Goal: Transaction & Acquisition: Purchase product/service

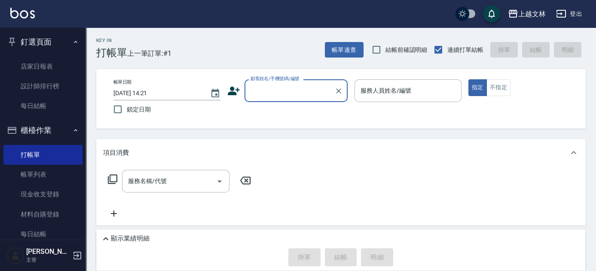
click at [269, 92] on input "顧客姓名/手機號碼/編號" at bounding box center [289, 90] width 82 height 15
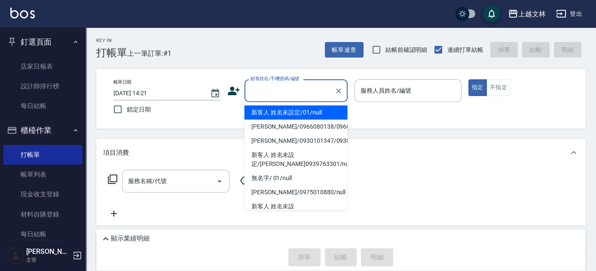
click at [276, 112] on li "新客人 姓名未設定/01/null" at bounding box center [295, 113] width 103 height 14
type input "新客人 姓名未設定/01/null"
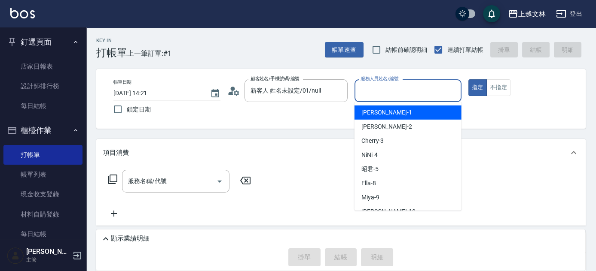
click at [416, 96] on input "服務人員姓名/編號" at bounding box center [407, 90] width 99 height 15
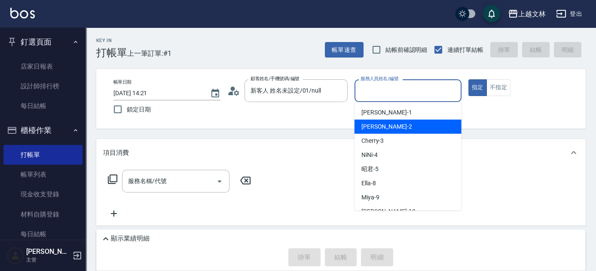
click at [432, 123] on div "[PERSON_NAME] -2" at bounding box center [407, 127] width 107 height 14
type input "[PERSON_NAME]-2"
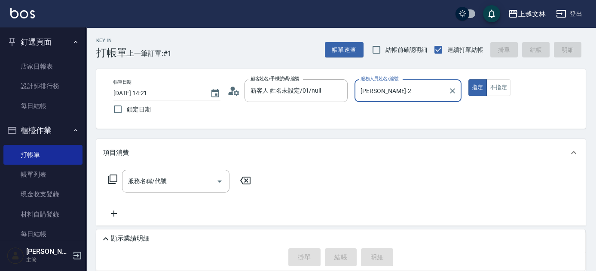
click at [116, 177] on icon at bounding box center [112, 179] width 10 height 10
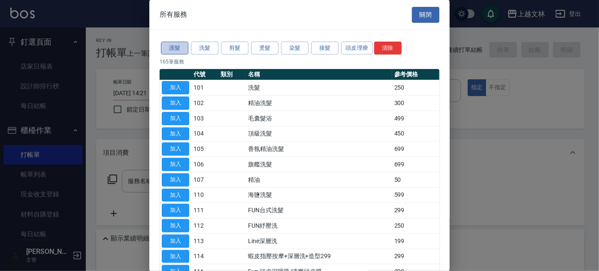
click at [182, 46] on button "護髮" at bounding box center [174, 48] width 27 height 13
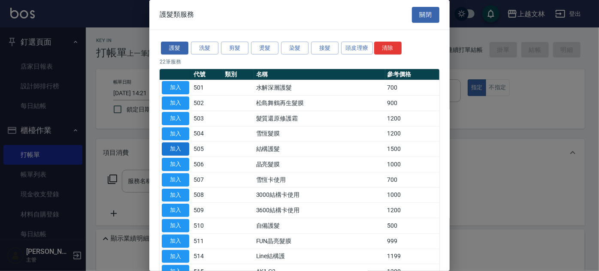
click at [168, 148] on button "加入" at bounding box center [175, 149] width 27 height 13
type input "結構護髮(505)"
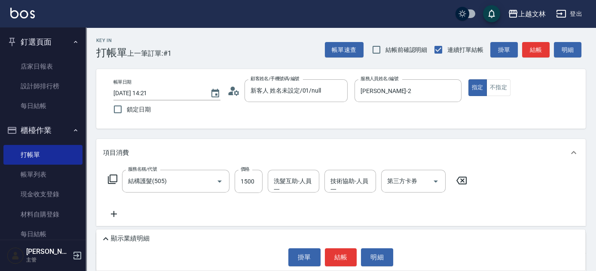
drag, startPoint x: 341, startPoint y: 256, endPoint x: 346, endPoint y: 249, distance: 8.6
click at [341, 256] on button "結帳" at bounding box center [341, 258] width 32 height 18
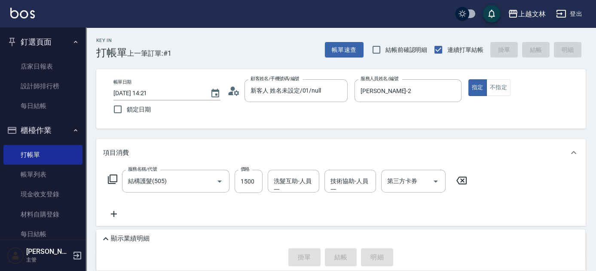
type input "[DATE] 17:02"
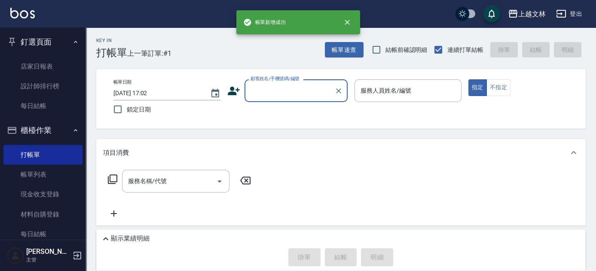
click at [285, 97] on input "顧客姓名/手機號碼/編號" at bounding box center [289, 90] width 82 height 15
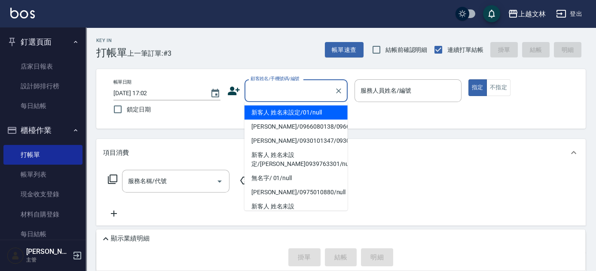
click at [292, 109] on li "新客人 姓名未設定/01/null" at bounding box center [295, 113] width 103 height 14
type input "新客人 姓名未設定/01/null"
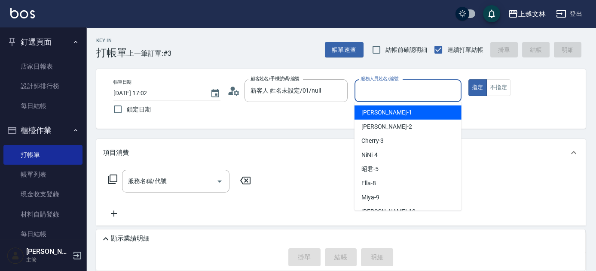
click at [406, 95] on input "服務人員姓名/編號" at bounding box center [407, 90] width 99 height 15
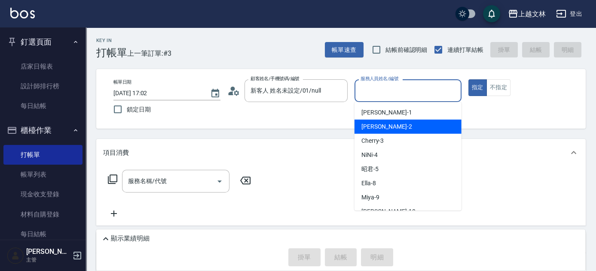
click at [407, 125] on div "[PERSON_NAME] -2" at bounding box center [407, 127] width 107 height 14
type input "[PERSON_NAME]-2"
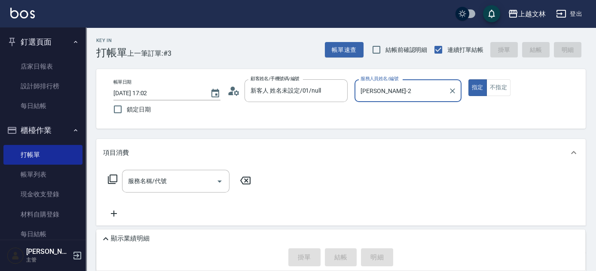
click at [113, 178] on icon at bounding box center [112, 179] width 10 height 10
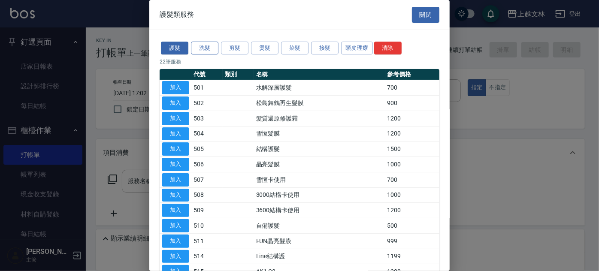
click at [212, 51] on button "洗髮" at bounding box center [204, 48] width 27 height 13
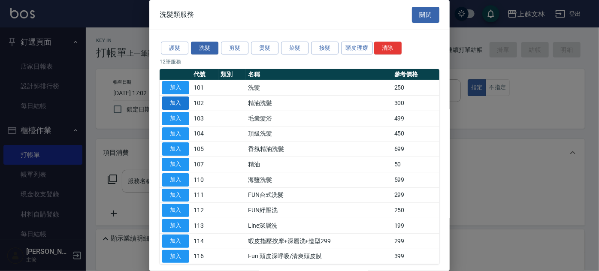
click at [181, 97] on button "加入" at bounding box center [175, 103] width 27 height 13
type input "精油洗髮(102)"
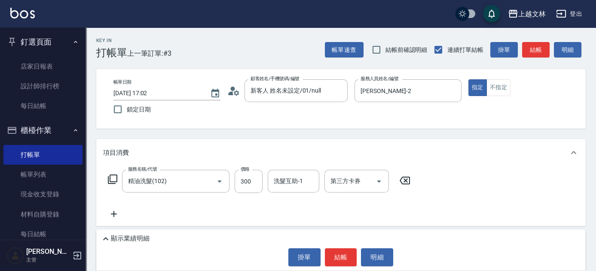
click at [283, 183] on div "洗髮互助-1 洗髮互助-1" at bounding box center [294, 181] width 52 height 23
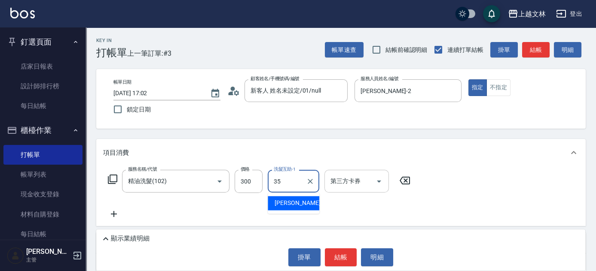
type input "[PERSON_NAME]-35"
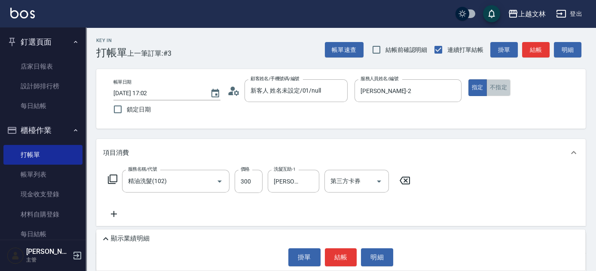
click at [502, 91] on button "不指定" at bounding box center [498, 87] width 24 height 17
click at [350, 258] on button "結帳" at bounding box center [341, 258] width 32 height 18
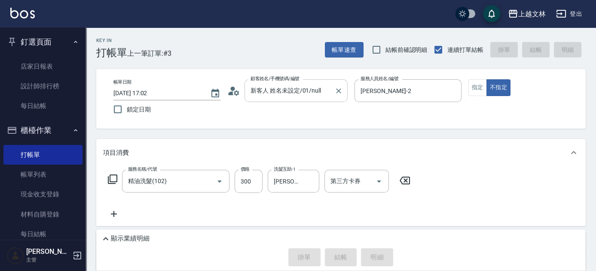
type input "[DATE] 17:03"
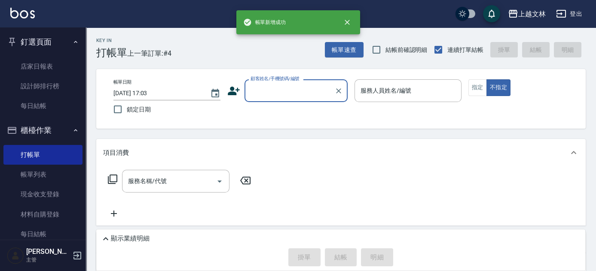
click at [297, 92] on input "顧客姓名/手機號碼/編號" at bounding box center [289, 90] width 82 height 15
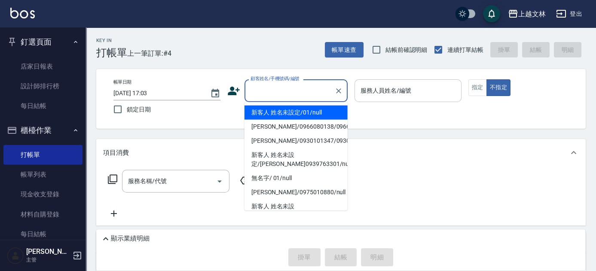
drag, startPoint x: 318, startPoint y: 113, endPoint x: 419, endPoint y: 94, distance: 103.1
click at [318, 113] on li "新客人 姓名未設定/01/null" at bounding box center [295, 113] width 103 height 14
type input "新客人 姓名未設定/01/null"
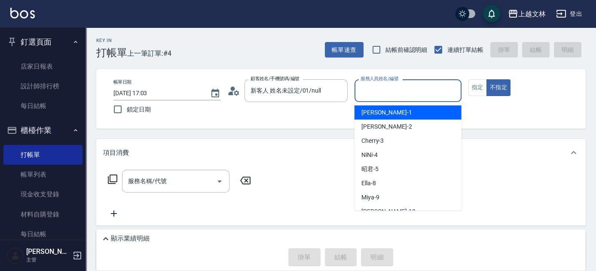
click at [420, 96] on input "服務人員姓名/編號" at bounding box center [407, 90] width 99 height 15
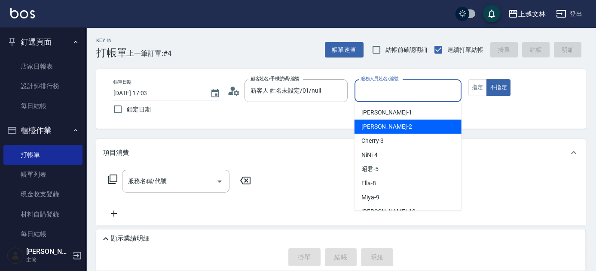
click at [423, 129] on div "[PERSON_NAME] -2" at bounding box center [407, 127] width 107 height 14
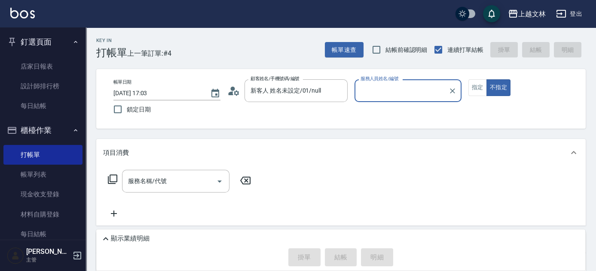
type input "[PERSON_NAME]-2"
click at [114, 181] on icon at bounding box center [112, 179] width 10 height 10
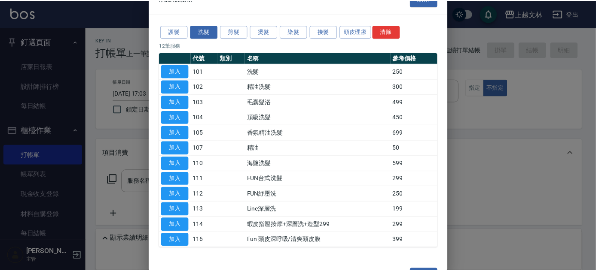
scroll to position [39, 0]
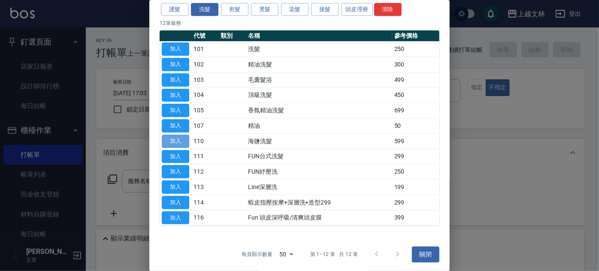
click at [172, 143] on button "加入" at bounding box center [175, 141] width 27 height 13
type input "海鹽洗髮(110)"
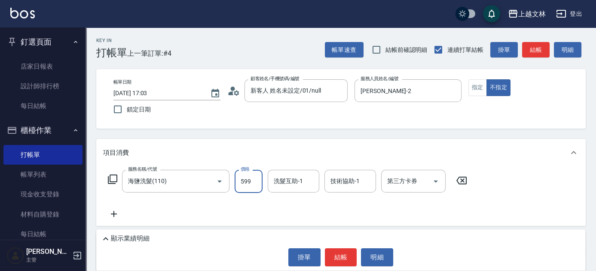
click at [240, 182] on input "599" at bounding box center [248, 181] width 28 height 23
type input "799"
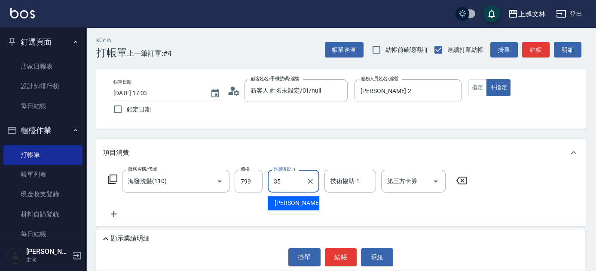
type input "[PERSON_NAME]-35"
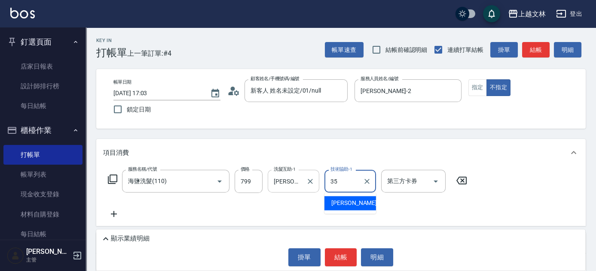
type input "[PERSON_NAME]-35"
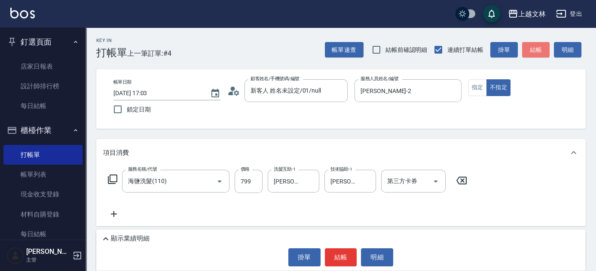
click at [533, 48] on button "結帳" at bounding box center [535, 50] width 27 height 16
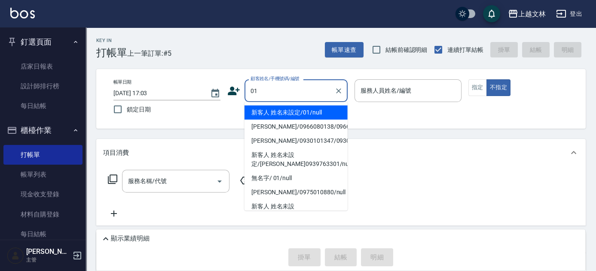
type input "01"
type input "1"
type input "新客人 姓名未設定/01/null"
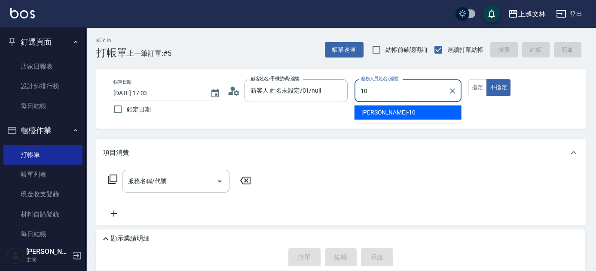
type input "[PERSON_NAME]-10"
type button "false"
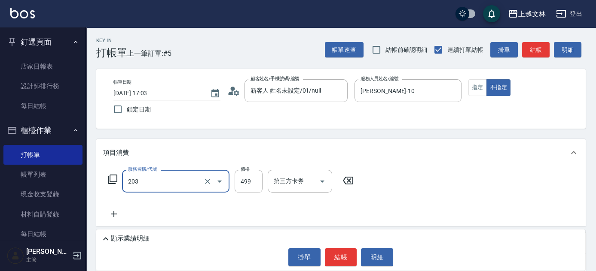
type input "B級洗+剪(203)"
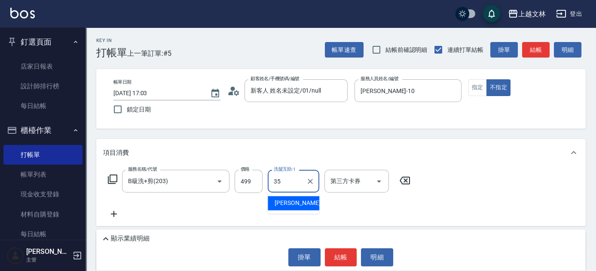
type input "[PERSON_NAME]-35"
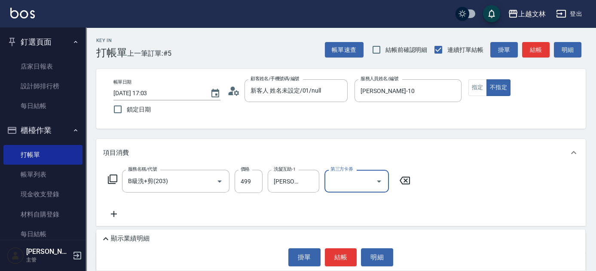
drag, startPoint x: 330, startPoint y: 258, endPoint x: 327, endPoint y: 253, distance: 5.6
click at [334, 258] on button "結帳" at bounding box center [341, 258] width 32 height 18
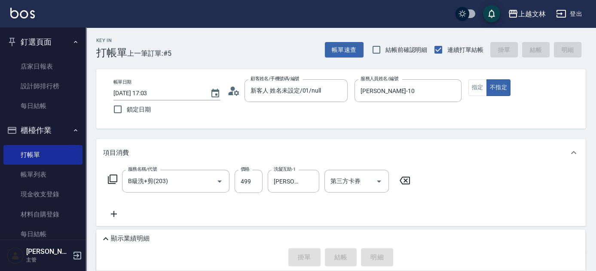
type input "[DATE] 17:06"
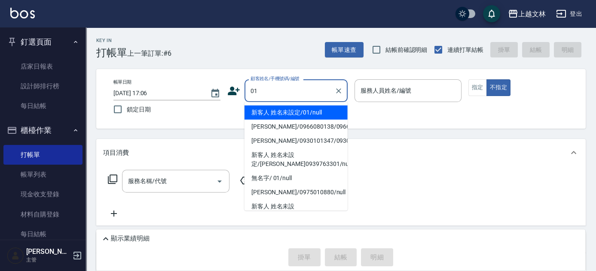
type input "新客人 姓名未設定/01/null"
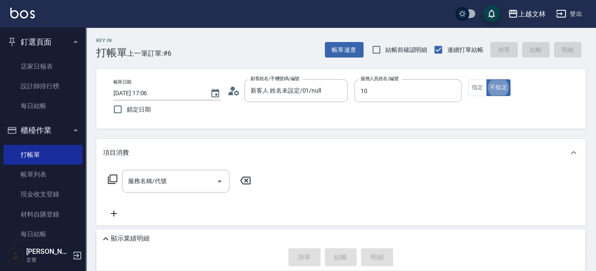
type input "[PERSON_NAME]-10"
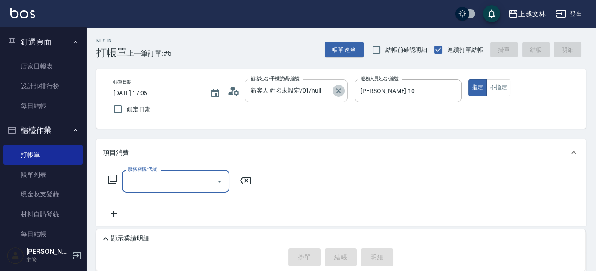
click at [334, 88] on icon "Clear" at bounding box center [338, 91] width 9 height 9
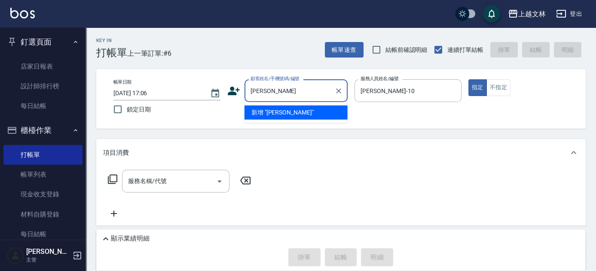
click at [277, 87] on input "[PERSON_NAME]" at bounding box center [289, 90] width 82 height 15
type input "[PERSON_NAME]"
click at [339, 91] on icon "Clear" at bounding box center [338, 90] width 5 height 5
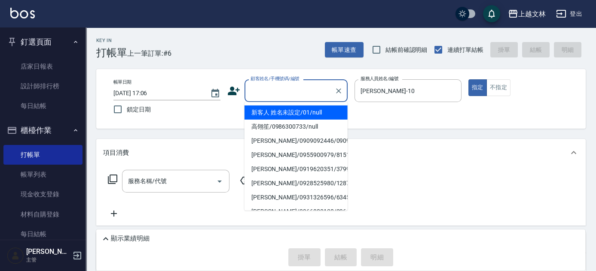
click at [320, 108] on li "新客人 姓名未設定/01/null" at bounding box center [295, 113] width 103 height 14
type input "新客人 姓名未設定/01/null"
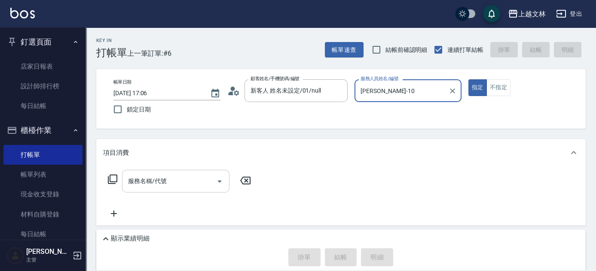
drag, startPoint x: 158, startPoint y: 183, endPoint x: 164, endPoint y: 183, distance: 5.2
click at [164, 183] on input "服務名稱/代號" at bounding box center [169, 181] width 87 height 15
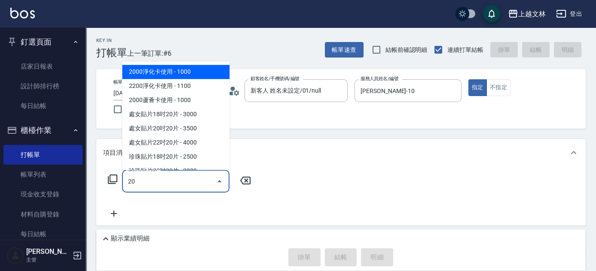
type input "2"
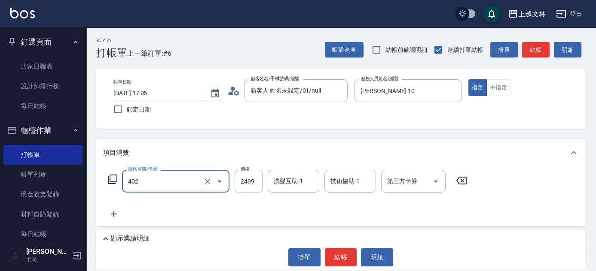
type input "嚴選染髮(402)"
type input "3100"
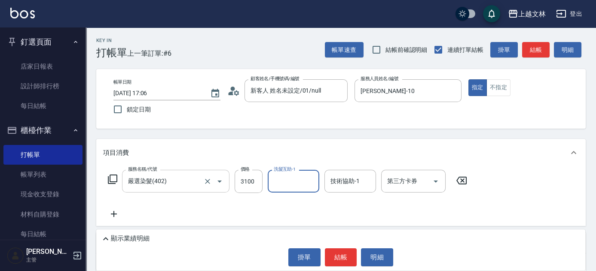
type input "3"
click at [349, 254] on button "結帳" at bounding box center [341, 258] width 32 height 18
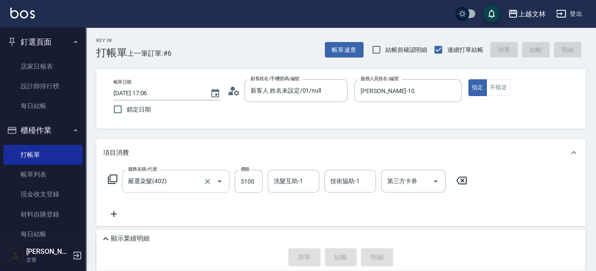
type input "[DATE] 17:27"
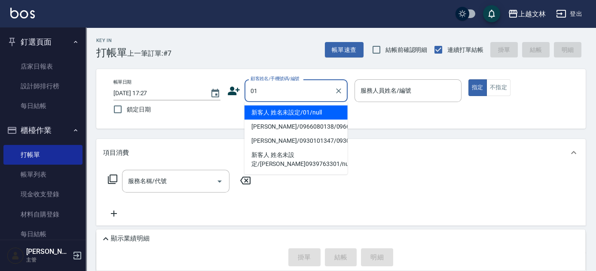
type input "新客人 姓名未設定/01/null"
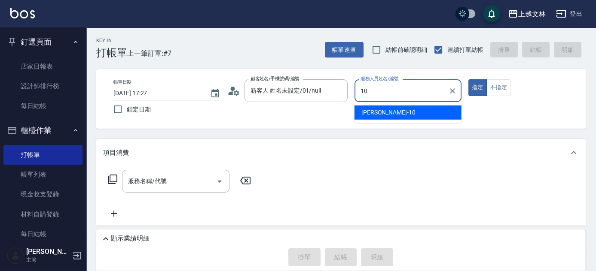
type input "[PERSON_NAME]-10"
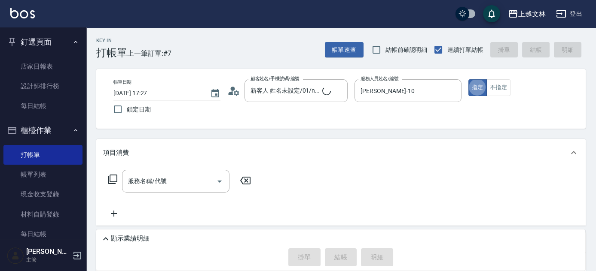
type button "true"
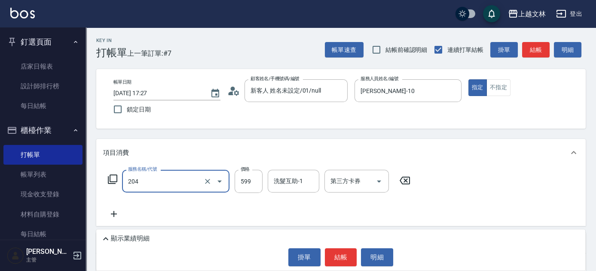
type input "A級洗+剪(204)"
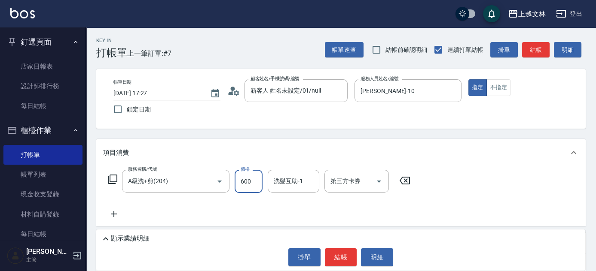
type input "600"
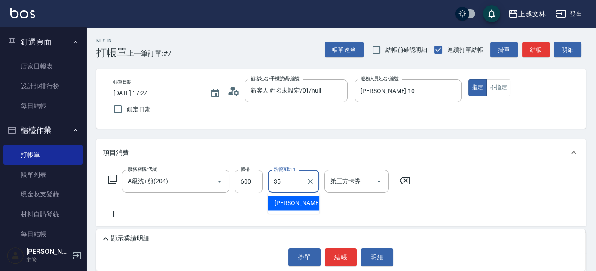
type input "[PERSON_NAME]-35"
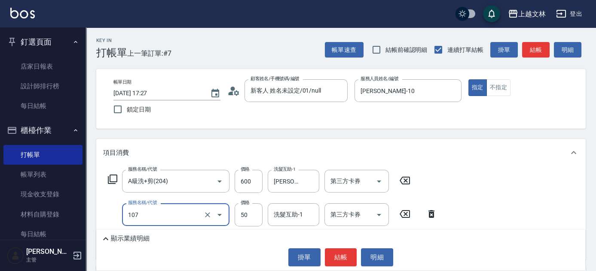
type input "精油(107)"
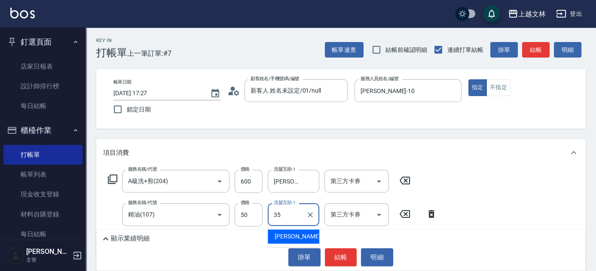
type input "[PERSON_NAME]-35"
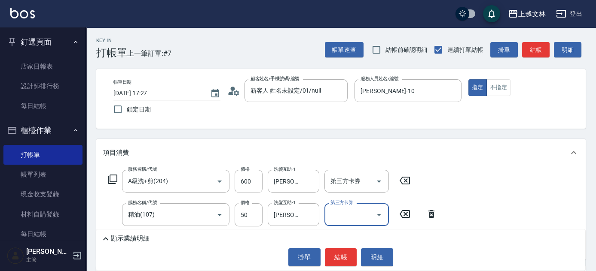
drag, startPoint x: 344, startPoint y: 257, endPoint x: 349, endPoint y: 259, distance: 5.2
click at [349, 259] on button "結帳" at bounding box center [341, 258] width 32 height 18
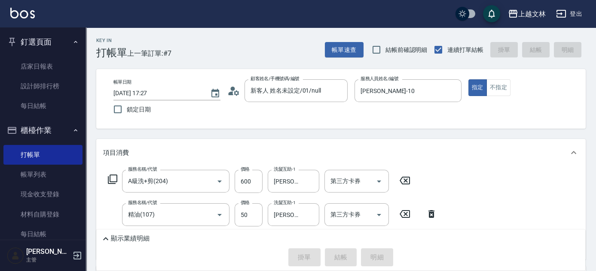
type input "[DATE] 17:55"
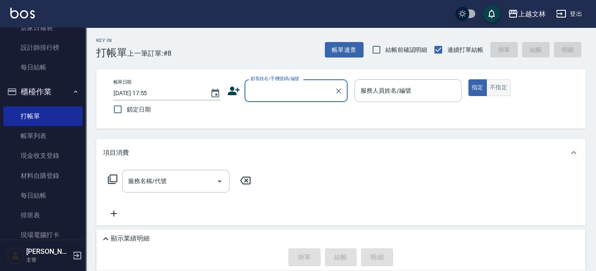
click at [497, 87] on button "不指定" at bounding box center [498, 87] width 24 height 17
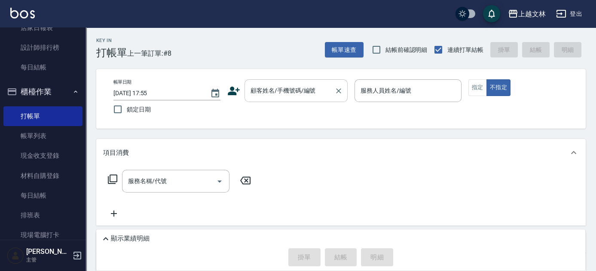
drag, startPoint x: 304, startPoint y: 93, endPoint x: 314, endPoint y: 94, distance: 10.0
click at [309, 94] on input "顧客姓名/手機號碼/編號" at bounding box center [289, 90] width 82 height 15
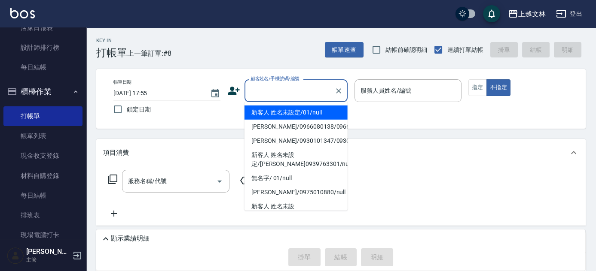
click at [314, 118] on li "新客人 姓名未設定/01/null" at bounding box center [295, 113] width 103 height 14
type input "新客人 姓名未設定/01/null"
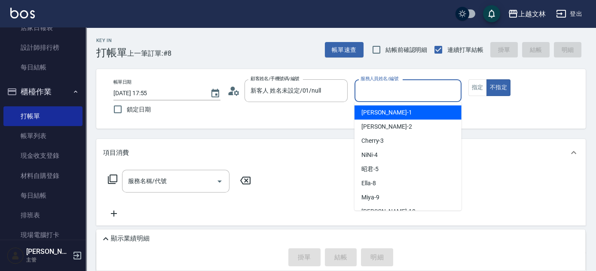
click at [425, 97] on input "服務人員姓名/編號" at bounding box center [407, 90] width 99 height 15
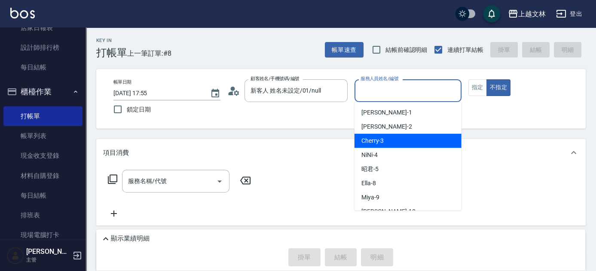
click at [405, 143] on div "Cherry -3" at bounding box center [407, 141] width 107 height 14
type input "Cherry-3"
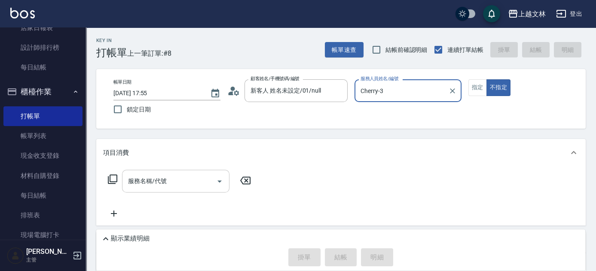
click at [178, 186] on input "服務名稱/代號" at bounding box center [169, 181] width 87 height 15
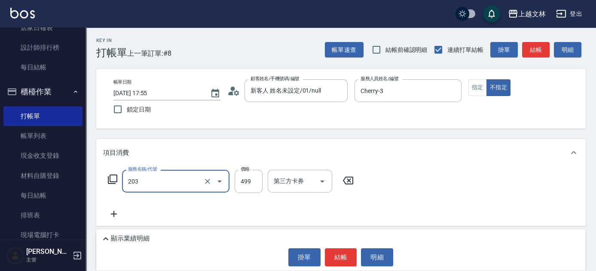
type input "B級洗+剪(203)"
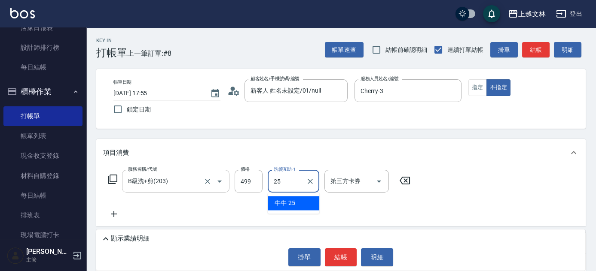
type input "牛牛-25"
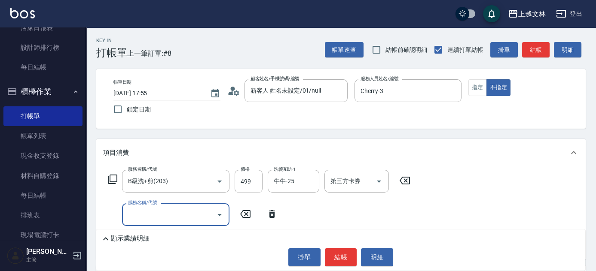
click at [114, 179] on icon at bounding box center [112, 179] width 10 height 10
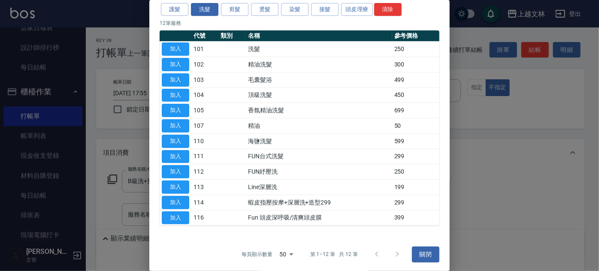
click at [395, 252] on div at bounding box center [387, 254] width 41 height 21
click at [554, 165] on div at bounding box center [299, 135] width 599 height 271
click at [432, 255] on button "關閉" at bounding box center [425, 255] width 27 height 16
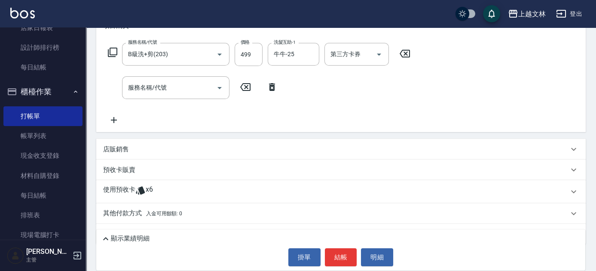
scroll to position [133, 0]
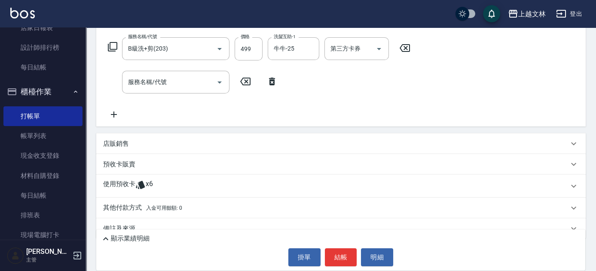
click at [137, 208] on p "其他付款方式 入金可用餘額: 0" at bounding box center [142, 208] width 79 height 9
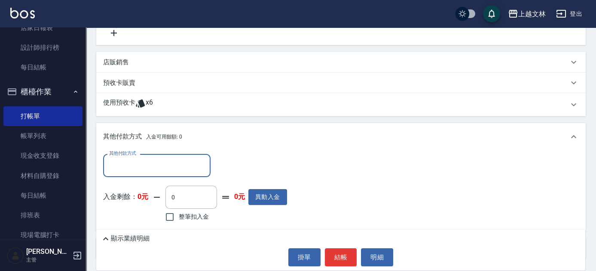
scroll to position [225, 0]
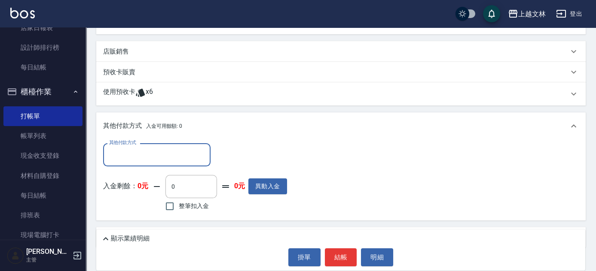
click at [172, 164] on div "其他付款方式" at bounding box center [156, 154] width 107 height 23
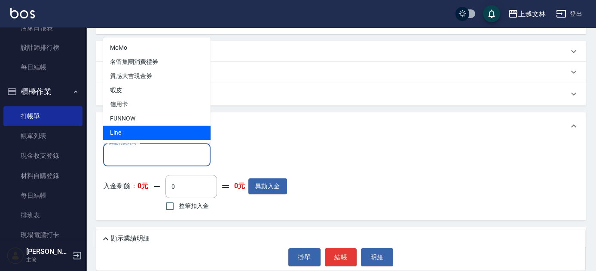
drag, startPoint x: 385, startPoint y: 163, endPoint x: 395, endPoint y: 158, distance: 11.7
click at [387, 161] on div "其他付款方式 其他付款方式 入金剩餘： 0元 0 ​ 整筆扣入金 0元 異動入金" at bounding box center [340, 178] width 475 height 70
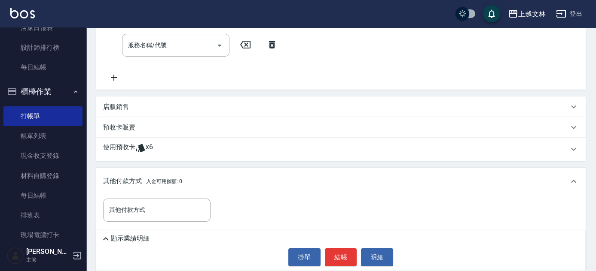
scroll to position [162, 0]
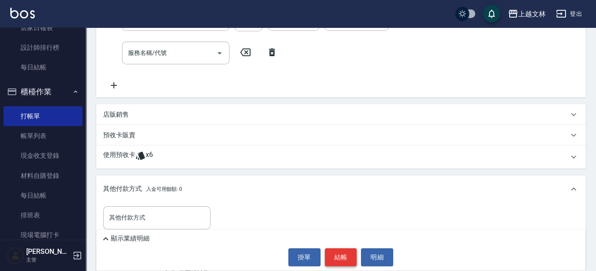
click at [345, 258] on button "結帳" at bounding box center [341, 258] width 32 height 18
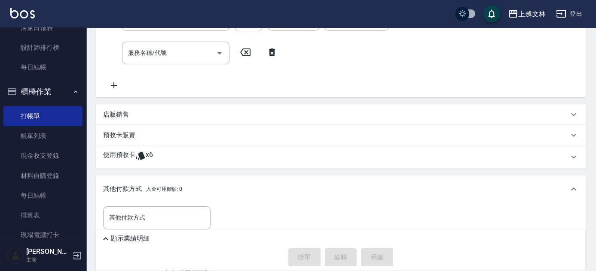
type input "[DATE] 18:18"
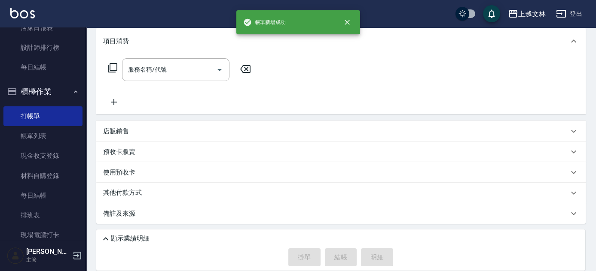
scroll to position [0, 0]
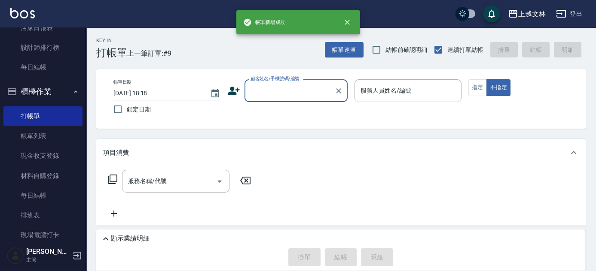
click at [274, 84] on input "顧客姓名/手機號碼/編號" at bounding box center [289, 90] width 82 height 15
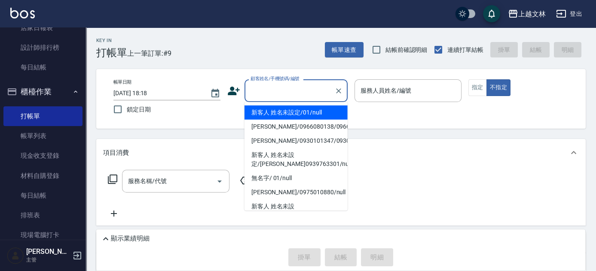
click at [296, 111] on li "新客人 姓名未設定/01/null" at bounding box center [295, 113] width 103 height 14
type input "新客人 姓名未設定/01/null"
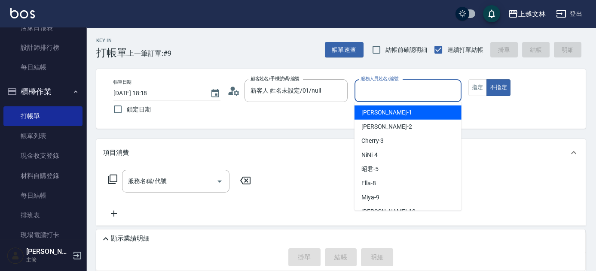
click at [388, 92] on input "服務人員姓名/編號" at bounding box center [407, 90] width 99 height 15
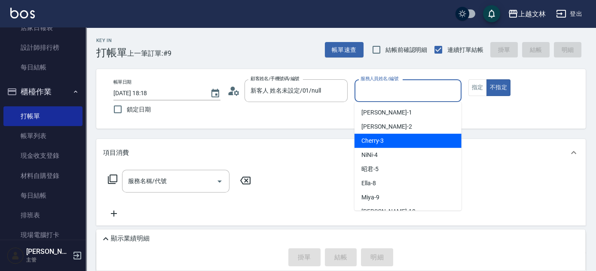
drag, startPoint x: 391, startPoint y: 141, endPoint x: 436, endPoint y: 119, distance: 50.1
click at [393, 141] on div "Cherry -3" at bounding box center [407, 141] width 107 height 14
type input "Cherry-3"
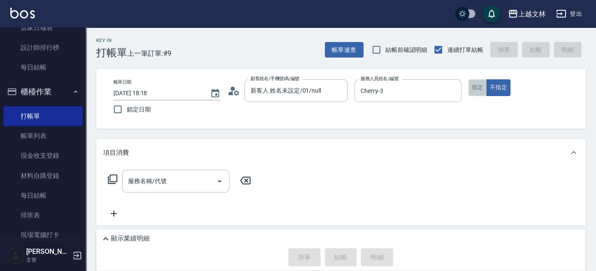
click at [476, 93] on button "指定" at bounding box center [477, 87] width 18 height 17
click at [190, 193] on div "服務名稱/代號 服務名稱/代號" at bounding box center [179, 194] width 153 height 49
click at [184, 190] on div "服務名稱/代號" at bounding box center [175, 181] width 107 height 23
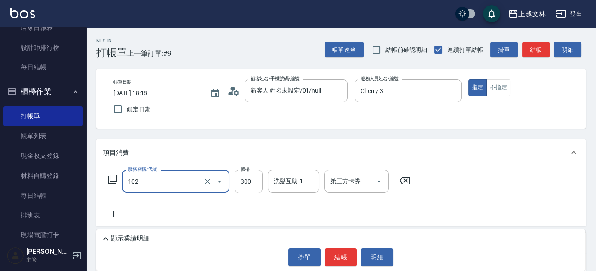
type input "精油洗髮(102)"
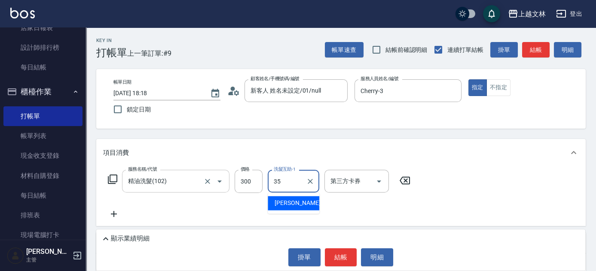
type input "[PERSON_NAME]-35"
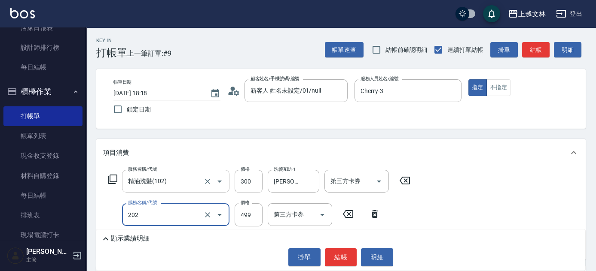
type input "A級單剪(202)"
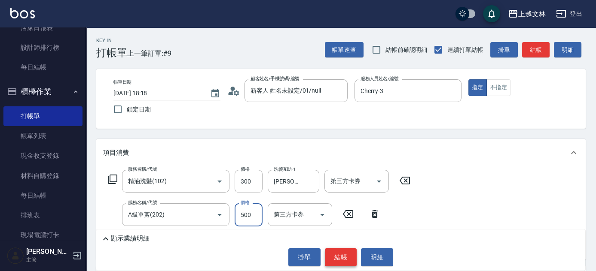
type input "500"
click at [347, 260] on button "結帳" at bounding box center [341, 258] width 32 height 18
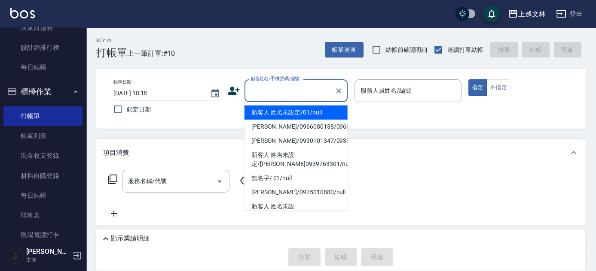
click at [280, 92] on input "顧客姓名/手機號碼/編號" at bounding box center [289, 90] width 82 height 15
click at [283, 125] on li "[PERSON_NAME]/0966080138/0966080138" at bounding box center [295, 127] width 103 height 14
type input "[PERSON_NAME]/0966080138/0966080138"
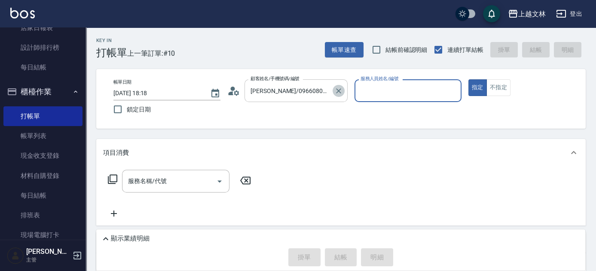
click at [337, 91] on icon "Clear" at bounding box center [338, 90] width 5 height 5
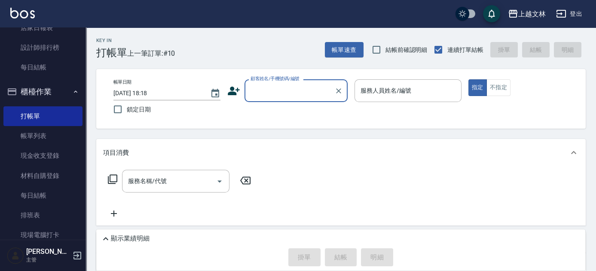
click at [310, 94] on input "顧客姓名/手機號碼/編號" at bounding box center [289, 90] width 82 height 15
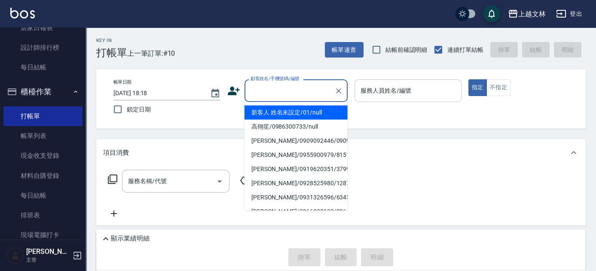
click at [301, 114] on li "新客人 姓名未設定/01/null" at bounding box center [295, 113] width 103 height 14
type input "新客人 姓名未設定/01/null"
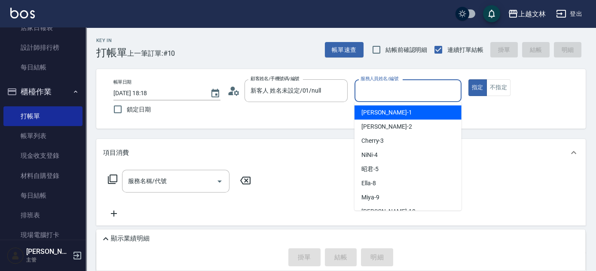
click at [380, 90] on input "服務人員姓名/編號" at bounding box center [407, 90] width 99 height 15
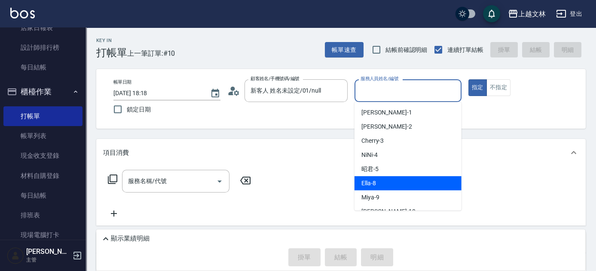
click at [374, 183] on span "Ella -8" at bounding box center [368, 183] width 15 height 9
type input "Ella-8"
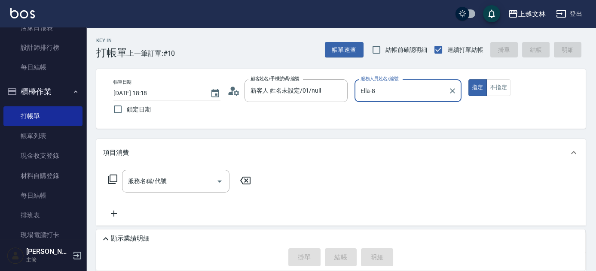
click at [162, 183] on div "服務名稱/代號 服務名稱/代號" at bounding box center [175, 181] width 107 height 23
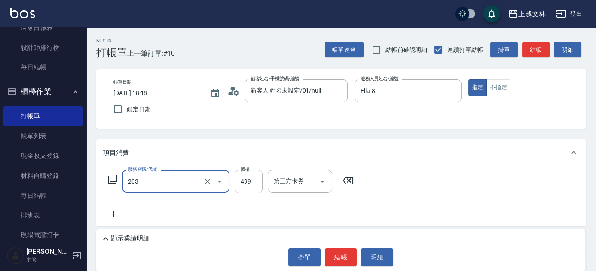
type input "B級洗+剪(203)"
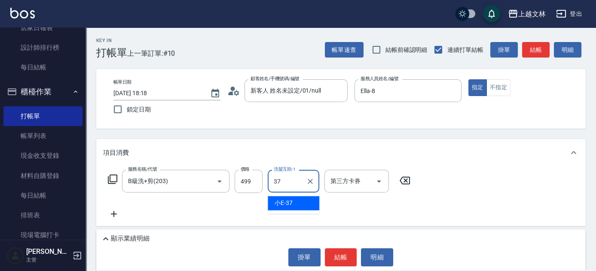
type input "小E-37"
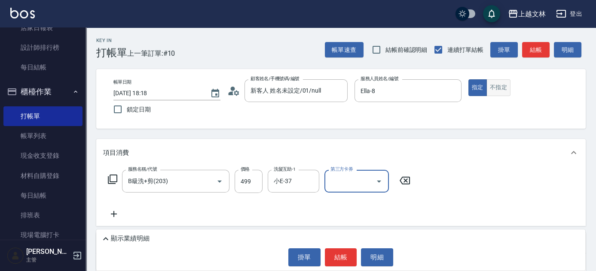
drag, startPoint x: 500, startPoint y: 84, endPoint x: 508, endPoint y: 81, distance: 8.7
click at [501, 84] on button "不指定" at bounding box center [498, 87] width 24 height 17
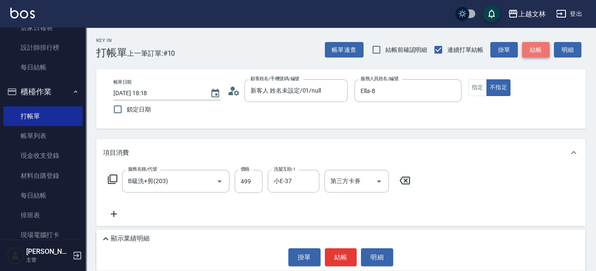
click at [540, 52] on button "結帳" at bounding box center [535, 50] width 27 height 16
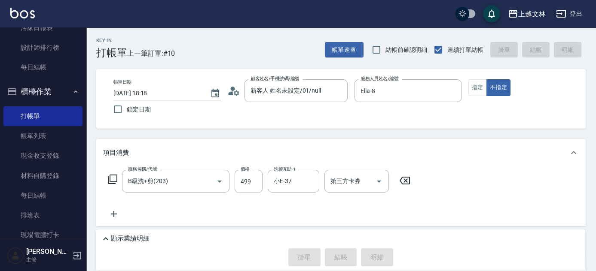
type input "[DATE] 18:42"
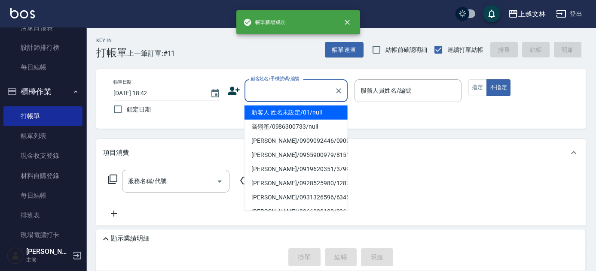
click at [285, 96] on input "顧客姓名/手機號碼/編號" at bounding box center [289, 90] width 82 height 15
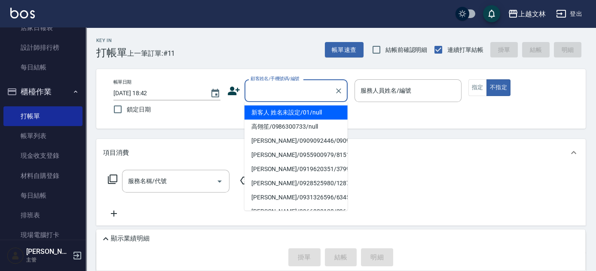
click at [287, 111] on li "新客人 姓名未設定/01/null" at bounding box center [295, 113] width 103 height 14
type input "新客人 姓名未設定/01/null"
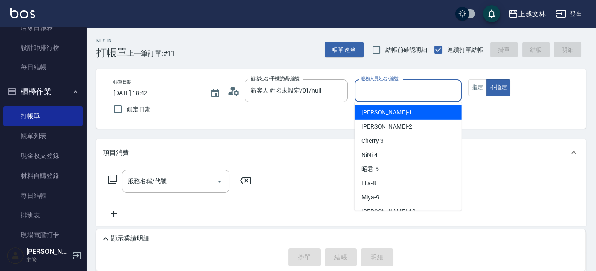
click at [376, 88] on input "服務人員姓名/編號" at bounding box center [407, 90] width 99 height 15
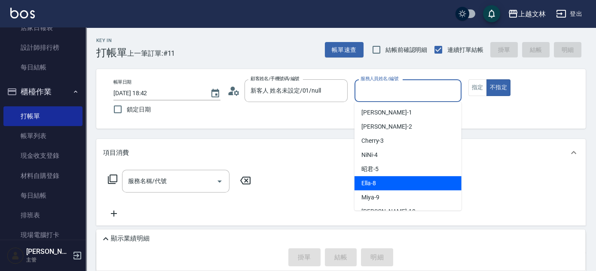
drag, startPoint x: 386, startPoint y: 183, endPoint x: 377, endPoint y: 186, distance: 9.5
click at [386, 183] on div "Ella -8" at bounding box center [407, 183] width 107 height 14
type input "Ella-8"
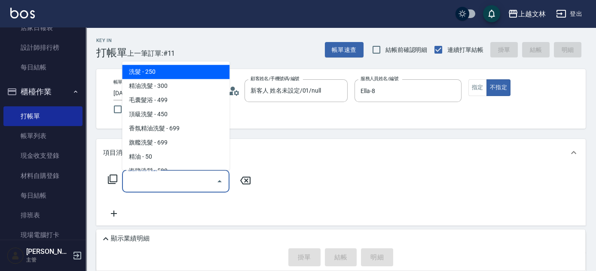
click at [194, 183] on input "服務名稱/代號" at bounding box center [169, 181] width 87 height 15
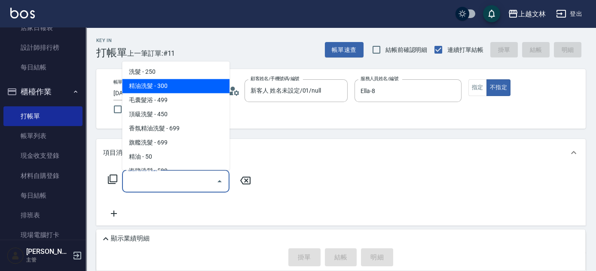
click at [164, 84] on span "精油洗髮 - 300" at bounding box center [175, 86] width 107 height 14
type input "精油洗髮(102)"
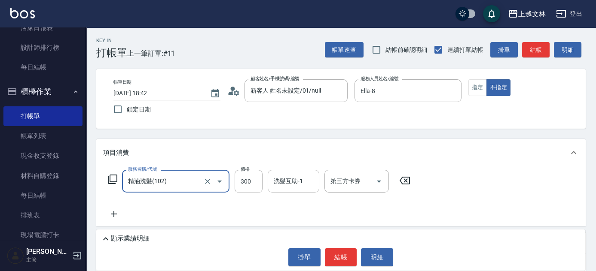
click at [304, 184] on input "洗髮互助-1" at bounding box center [293, 181] width 44 height 15
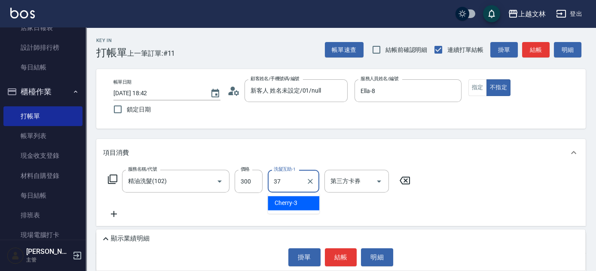
type input "小E-37"
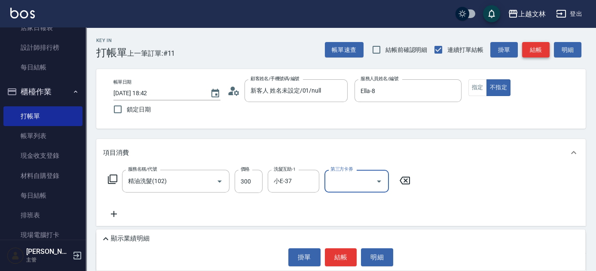
click at [541, 47] on button "結帳" at bounding box center [535, 50] width 27 height 16
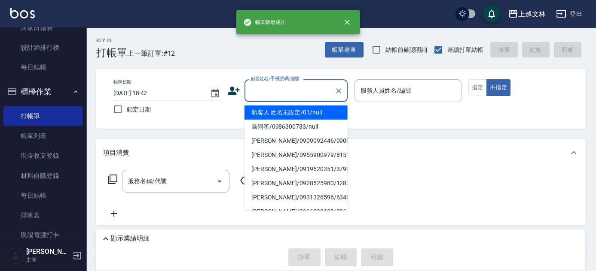
click at [301, 93] on input "顧客姓名/手機號碼/編號" at bounding box center [289, 90] width 82 height 15
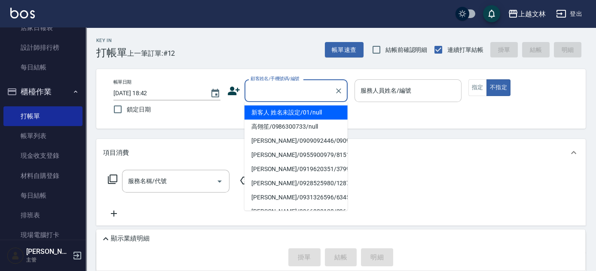
drag, startPoint x: 299, startPoint y: 113, endPoint x: 359, endPoint y: 100, distance: 61.6
click at [300, 113] on li "新客人 姓名未設定/01/null" at bounding box center [295, 113] width 103 height 14
type input "新客人 姓名未設定/01/null"
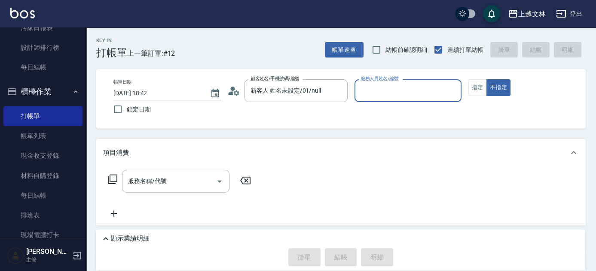
click at [378, 92] on input "服務人員姓名/編號" at bounding box center [407, 90] width 99 height 15
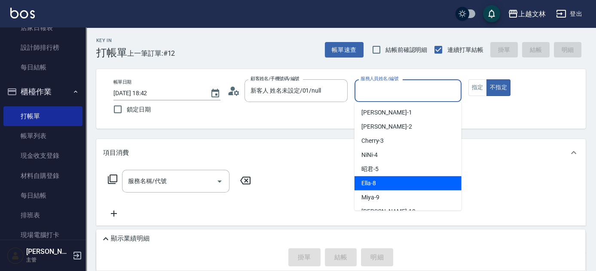
click at [370, 184] on span "Ella -8" at bounding box center [368, 183] width 15 height 9
type input "Ella-8"
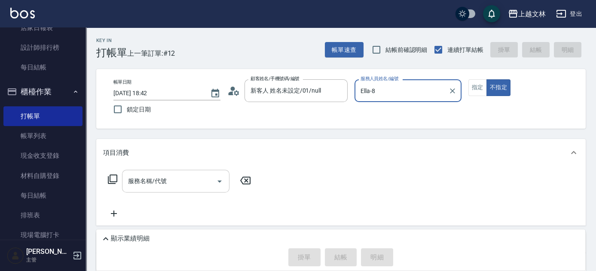
click at [194, 184] on input "服務名稱/代號" at bounding box center [169, 181] width 87 height 15
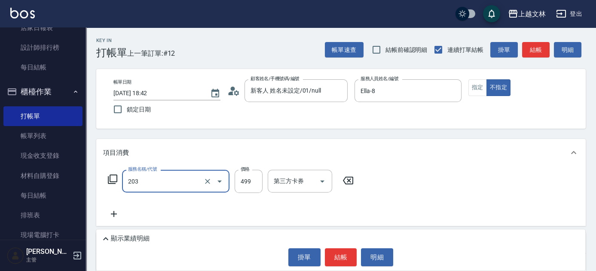
type input "B級洗+剪(203)"
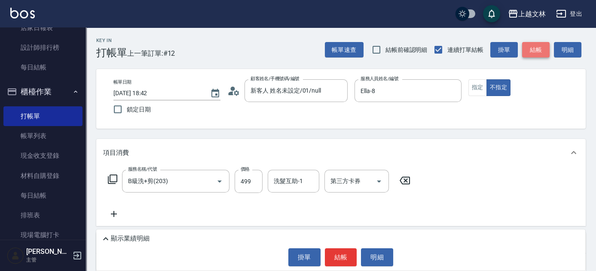
click at [539, 44] on button "結帳" at bounding box center [535, 50] width 27 height 16
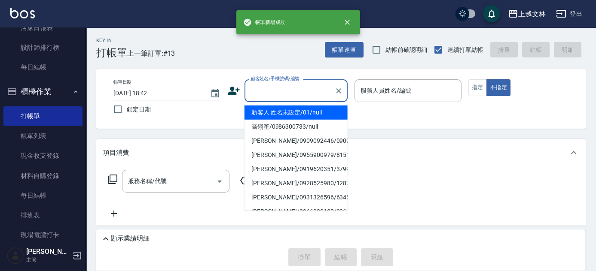
click at [314, 90] on input "顧客姓名/手機號碼/編號" at bounding box center [289, 90] width 82 height 15
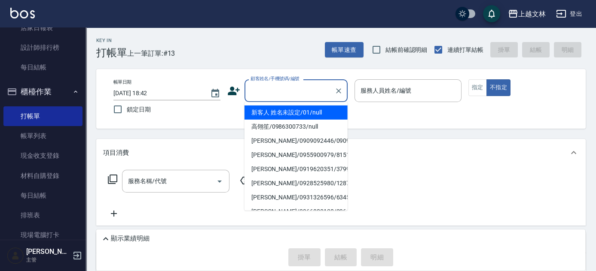
click at [307, 116] on li "新客人 姓名未設定/01/null" at bounding box center [295, 113] width 103 height 14
type input "新客人 姓名未設定/01/null"
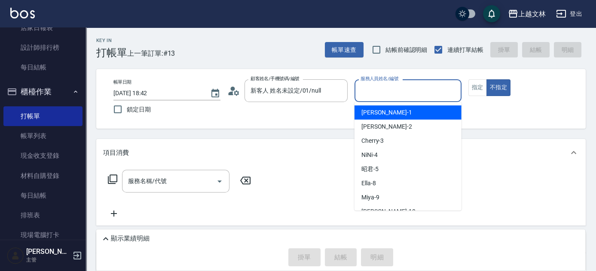
click at [380, 89] on input "服務人員姓名/編號" at bounding box center [407, 90] width 99 height 15
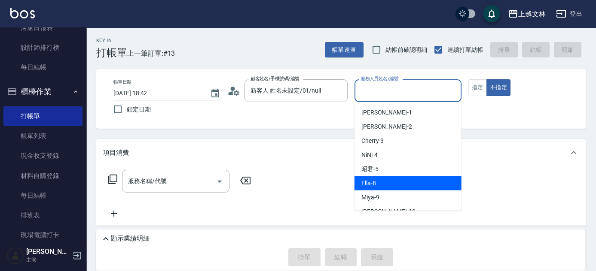
click at [373, 183] on span "Ella -8" at bounding box center [368, 183] width 15 height 9
type input "Ella-8"
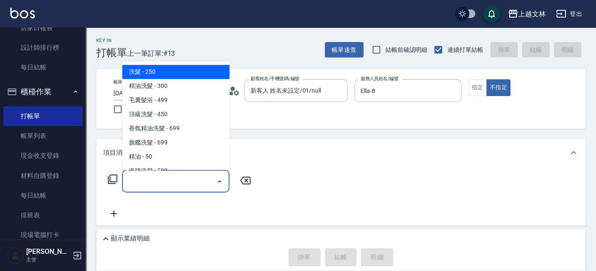
click at [179, 188] on input "服務名稱/代號" at bounding box center [169, 181] width 87 height 15
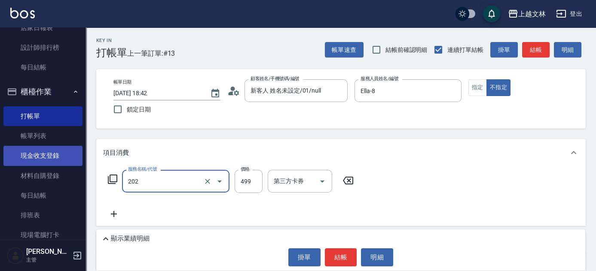
type input "A級單剪(202)"
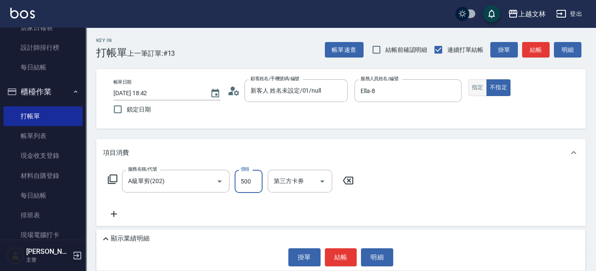
type input "500"
click at [482, 89] on button "指定" at bounding box center [477, 87] width 18 height 17
click at [536, 48] on button "結帳" at bounding box center [535, 50] width 27 height 16
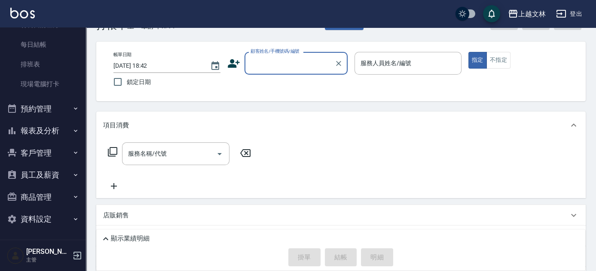
scroll to position [39, 0]
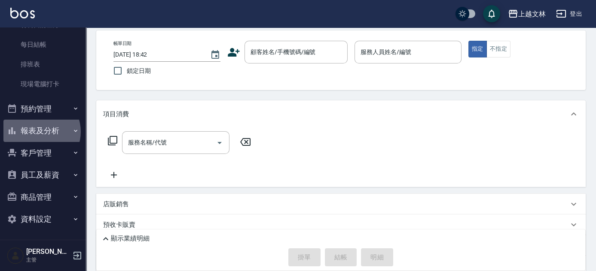
click at [38, 131] on button "報表及分析" at bounding box center [42, 131] width 79 height 22
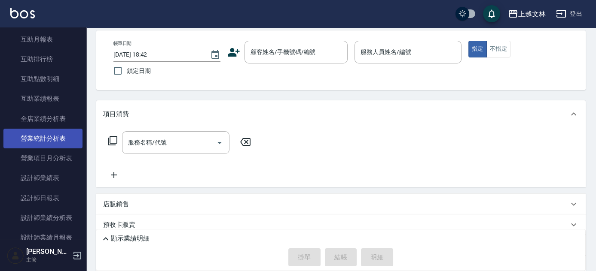
scroll to position [463, 0]
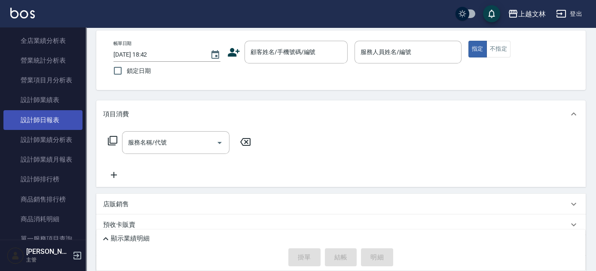
click at [47, 119] on link "設計師日報表" at bounding box center [42, 120] width 79 height 20
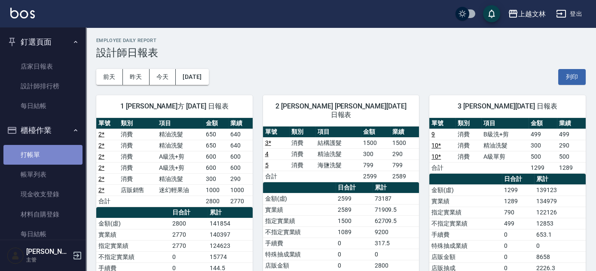
click at [54, 152] on link "打帳單" at bounding box center [42, 155] width 79 height 20
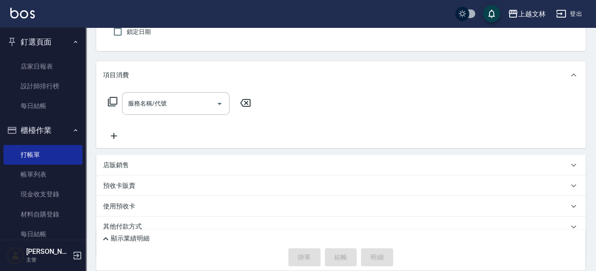
scroll to position [112, 0]
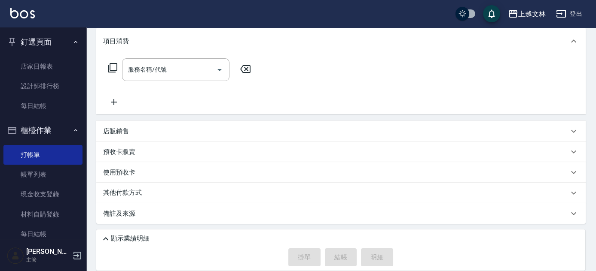
click at [130, 192] on p "其他付款方式" at bounding box center [124, 193] width 43 height 9
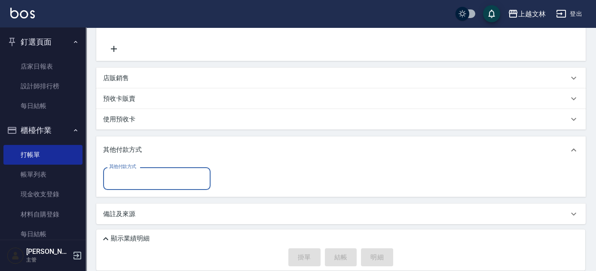
scroll to position [165, 0]
click at [130, 178] on input "其他付款方式" at bounding box center [157, 178] width 100 height 15
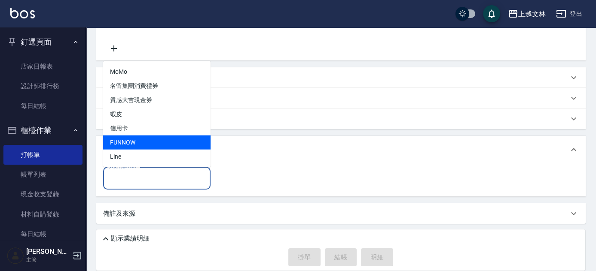
click at [136, 140] on span "FUNNOW" at bounding box center [156, 143] width 107 height 14
type input "FUNNOW"
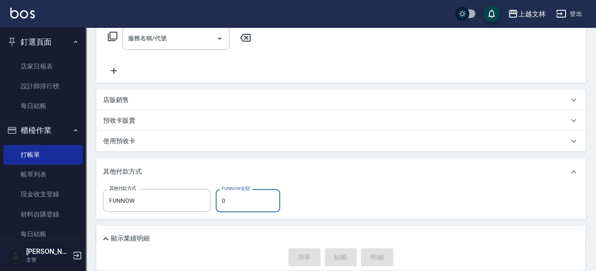
scroll to position [87, 0]
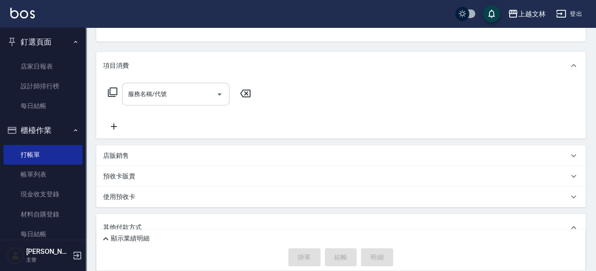
click at [175, 91] on input "服務名稱/代號" at bounding box center [169, 94] width 87 height 15
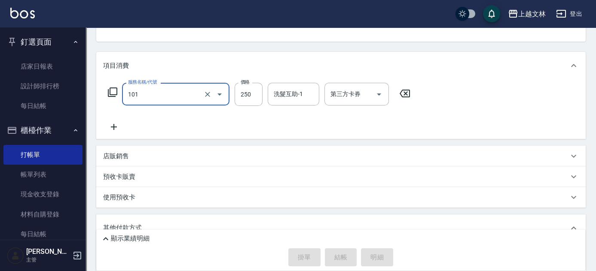
type input "洗髮(101)"
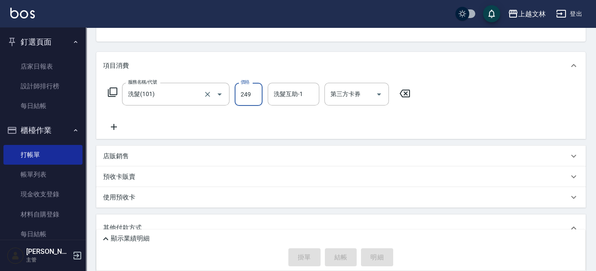
type input "249"
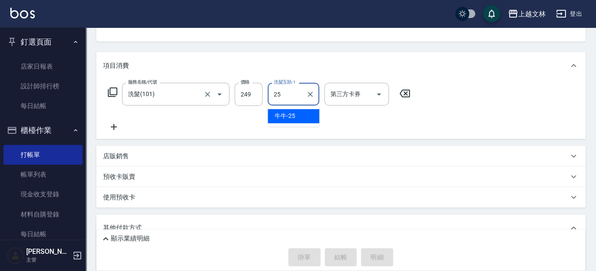
type input "牛牛-25"
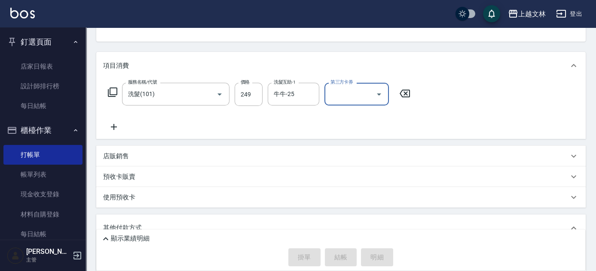
drag, startPoint x: 593, startPoint y: 105, endPoint x: 598, endPoint y: 99, distance: 7.9
click at [595, 99] on html "上越文林 登出 釘選頁面 店家日報表 設計師排行榜 每日結帳 櫃檯作業 打帳單 帳單列表 現金收支登錄 材料自購登錄 每日結帳 排班表 現場電腦打卡 預約管理…" at bounding box center [298, 132] width 596 height 438
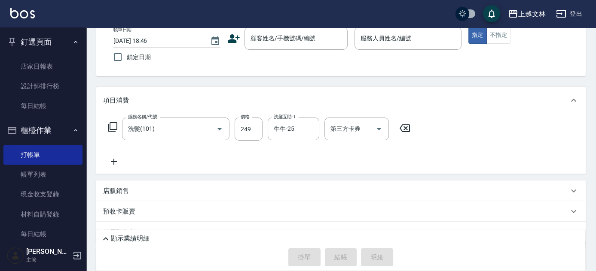
scroll to position [33, 0]
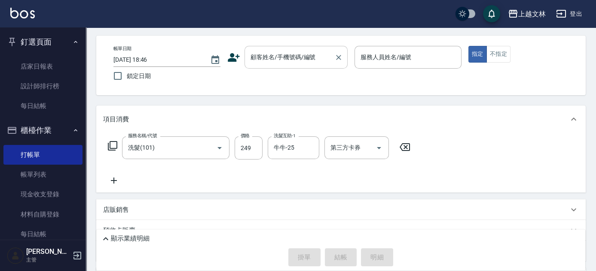
click at [319, 47] on div "顧客姓名/手機號碼/編號" at bounding box center [295, 57] width 103 height 23
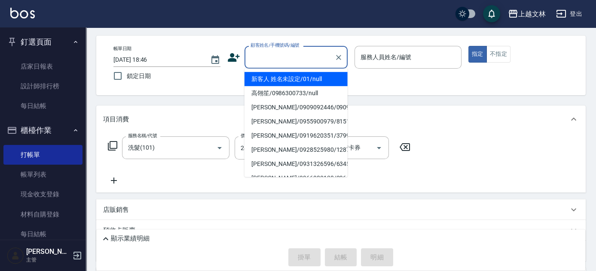
click at [311, 76] on li "新客人 姓名未設定/01/null" at bounding box center [295, 79] width 103 height 14
type input "新客人 姓名未設定/01/null"
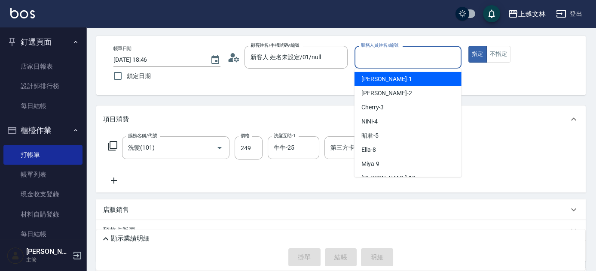
click at [388, 51] on input "服務人員姓名/編號" at bounding box center [407, 57] width 99 height 15
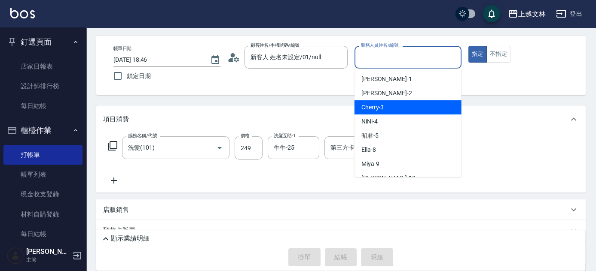
click at [405, 104] on div "Cherry -3" at bounding box center [407, 107] width 107 height 14
type input "Cherry-3"
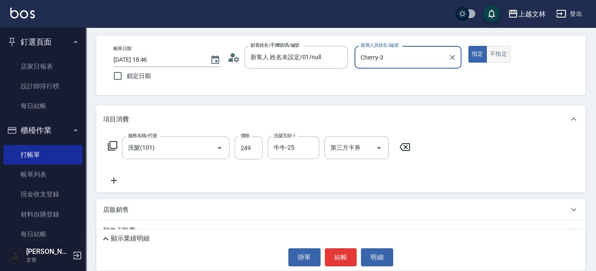
click at [504, 55] on button "不指定" at bounding box center [498, 54] width 24 height 17
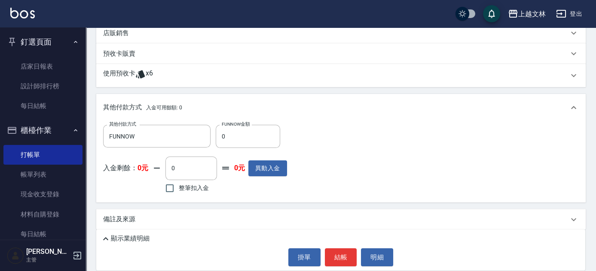
scroll to position [216, 0]
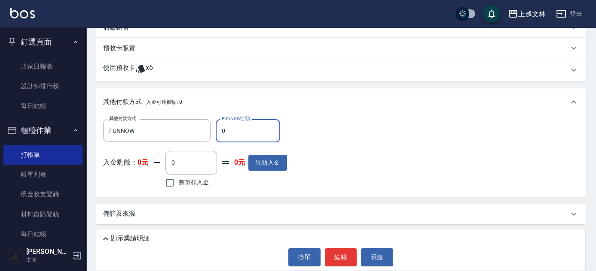
click at [234, 123] on input "0" at bounding box center [248, 130] width 64 height 23
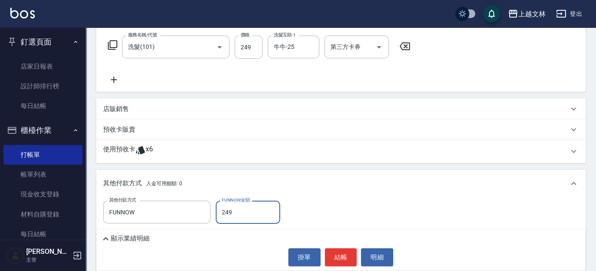
scroll to position [116, 0]
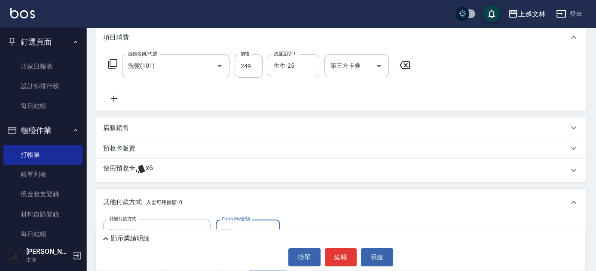
type input "249"
click at [116, 97] on icon at bounding box center [113, 99] width 21 height 10
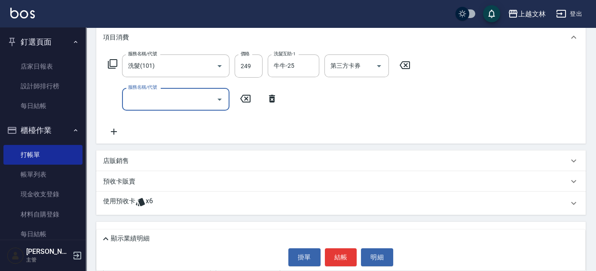
type input "2"
type input "0"
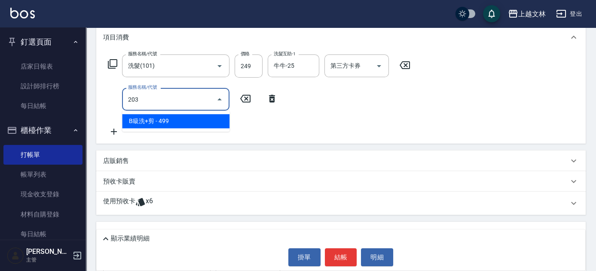
type input "B級洗+剪(203)"
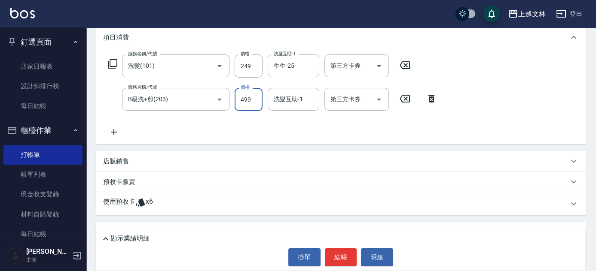
click at [295, 99] on div "洗髮互助-1 洗髮互助-1" at bounding box center [294, 99] width 52 height 23
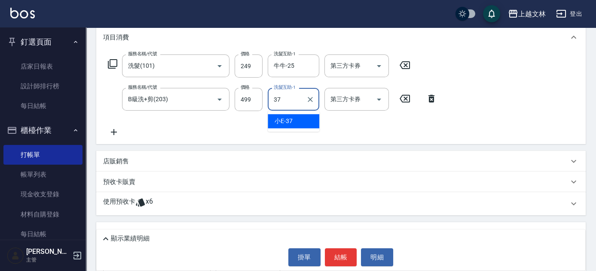
type input "小E-37"
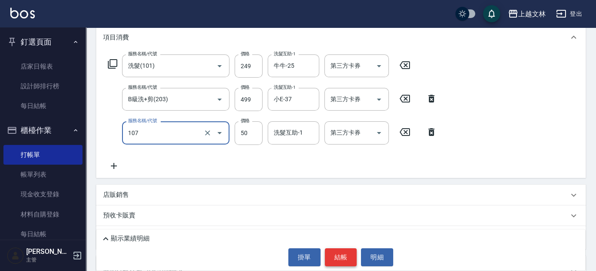
type input "精油(107)"
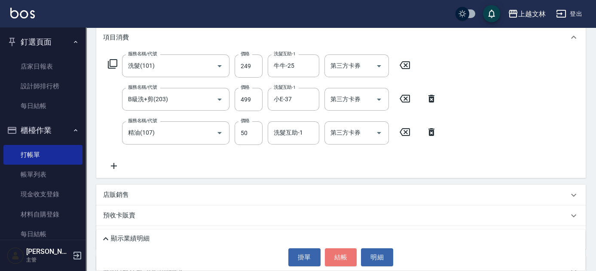
drag, startPoint x: 353, startPoint y: 255, endPoint x: 348, endPoint y: 254, distance: 4.4
click at [351, 254] on button "結帳" at bounding box center [341, 258] width 32 height 18
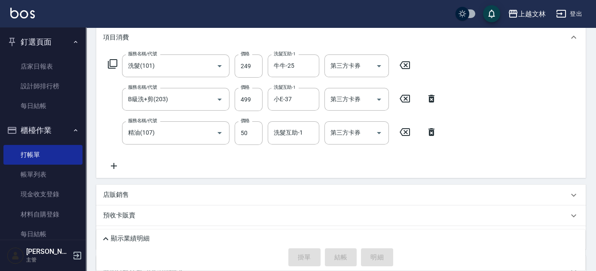
type input "[DATE] 18:55"
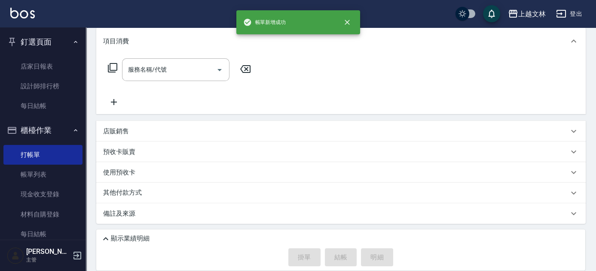
scroll to position [0, 0]
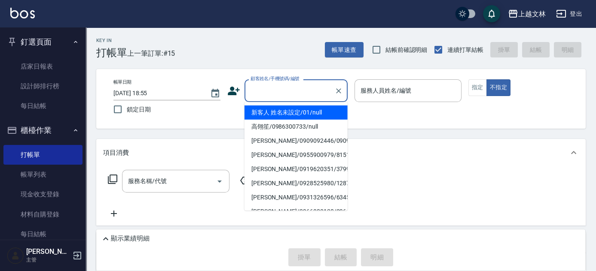
click at [297, 92] on input "顧客姓名/手機號碼/編號" at bounding box center [289, 90] width 82 height 15
click at [301, 113] on li "新客人 姓名未設定/01/null" at bounding box center [295, 113] width 103 height 14
type input "新客人 姓名未設定/01/null"
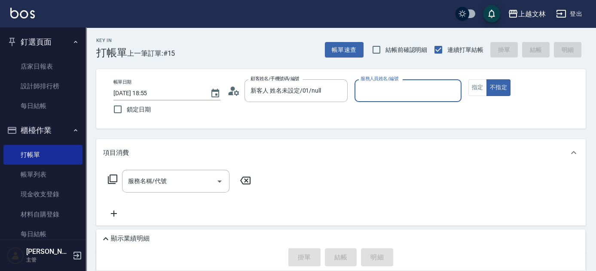
click at [435, 94] on input "服務人員姓名/編號" at bounding box center [407, 90] width 99 height 15
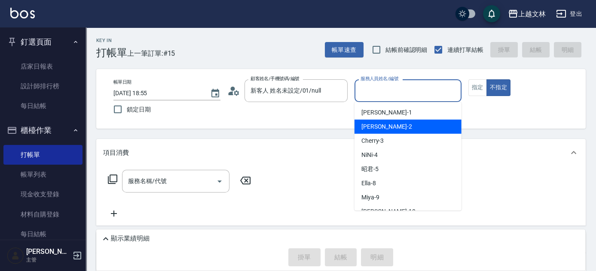
drag, startPoint x: 428, startPoint y: 123, endPoint x: 412, endPoint y: 122, distance: 15.9
click at [428, 123] on div "[PERSON_NAME] -2" at bounding box center [407, 127] width 107 height 14
type input "[PERSON_NAME]-2"
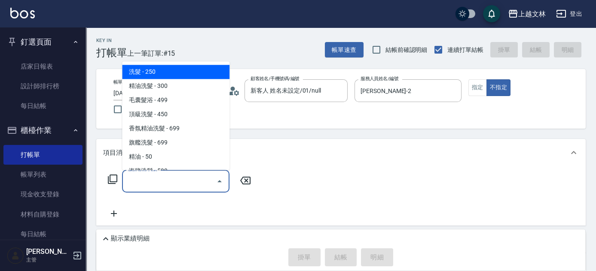
drag, startPoint x: 176, startPoint y: 185, endPoint x: 170, endPoint y: 182, distance: 6.0
click at [175, 184] on input "服務名稱/代號" at bounding box center [169, 181] width 87 height 15
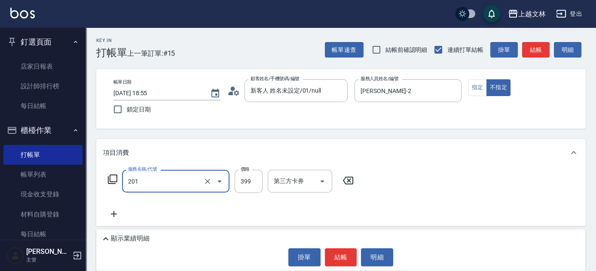
type input "B級單剪(201)"
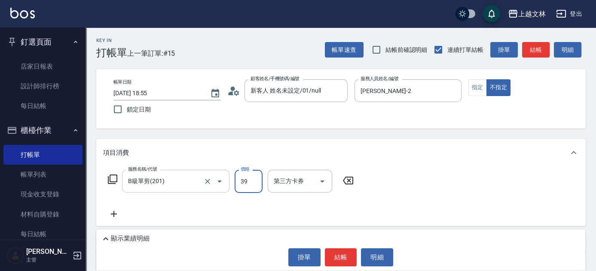
type input "399"
click at [337, 257] on button "結帳" at bounding box center [341, 258] width 32 height 18
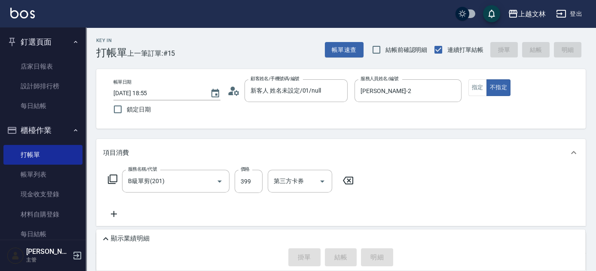
type input "[DATE] 19:05"
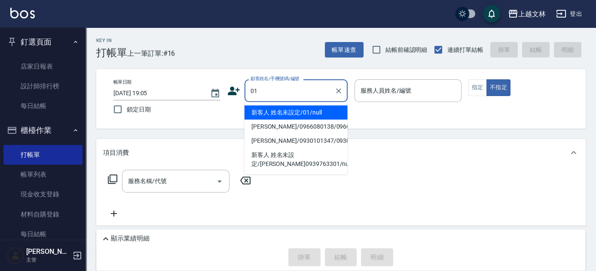
type input "新客人 姓名未設定/01/null"
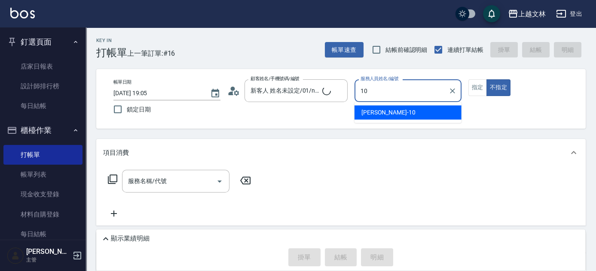
type input "[PERSON_NAME]-10"
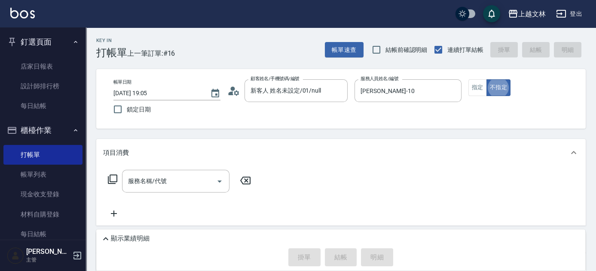
type button "false"
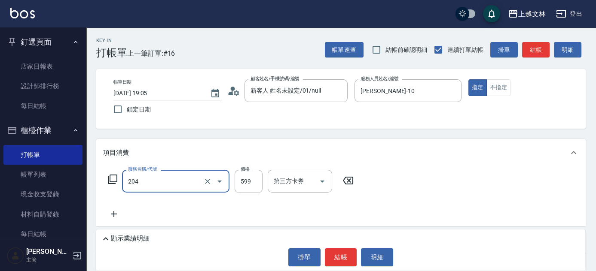
type input "A級洗+剪(204)"
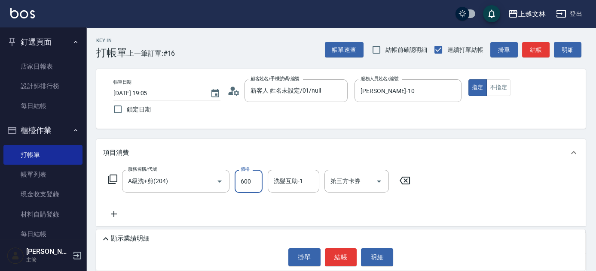
type input "600"
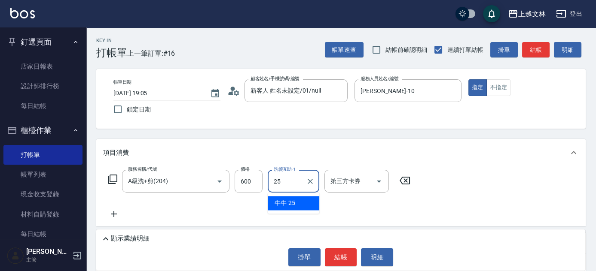
type input "牛牛-25"
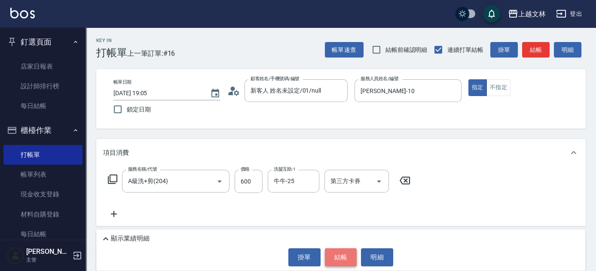
click at [337, 255] on button "結帳" at bounding box center [341, 258] width 32 height 18
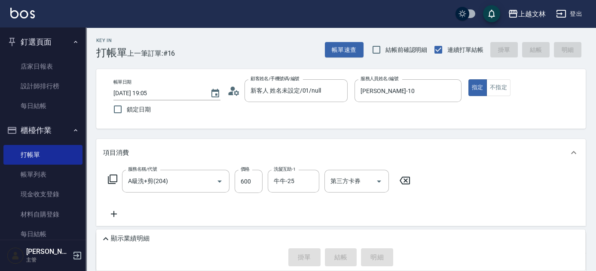
type input "[DATE] 19:15"
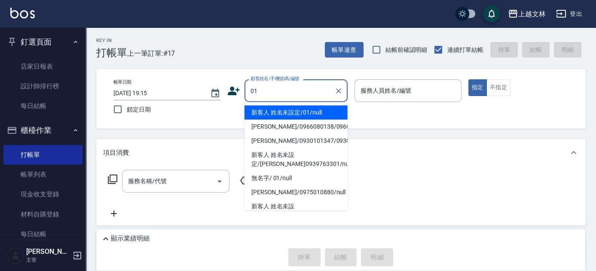
type input "01"
type input "9"
type input "新客人 姓名未設定/01/null"
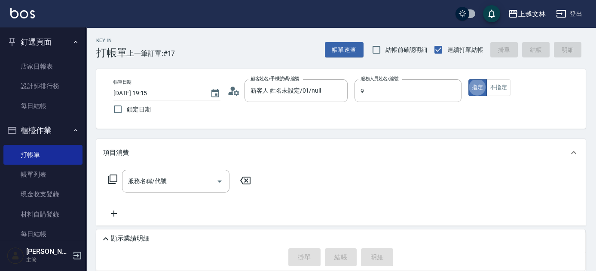
type input "Miya-9"
type button "true"
click at [493, 89] on button "不指定" at bounding box center [498, 87] width 24 height 17
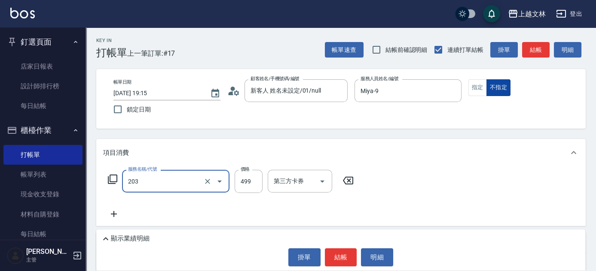
type input "B級洗+剪(203)"
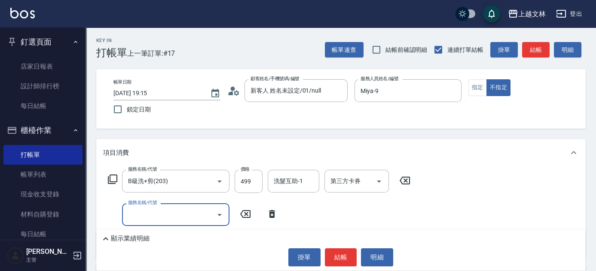
click at [206, 215] on input "服務名稱/代號" at bounding box center [169, 214] width 87 height 15
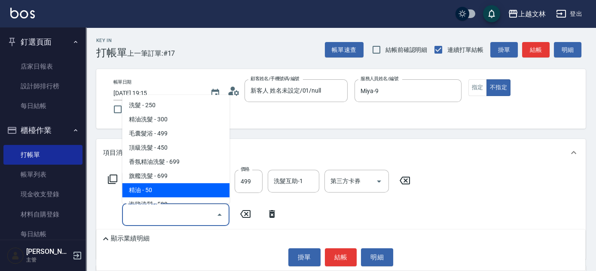
click at [210, 186] on span "精油 - 50" at bounding box center [175, 190] width 107 height 14
type input "精油(107)"
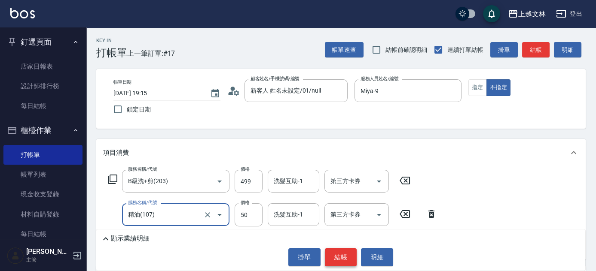
click at [344, 254] on button "結帳" at bounding box center [341, 258] width 32 height 18
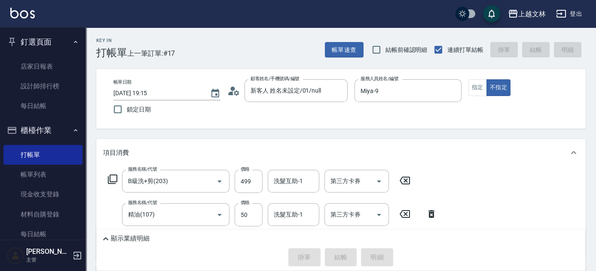
type input "[DATE] 19:19"
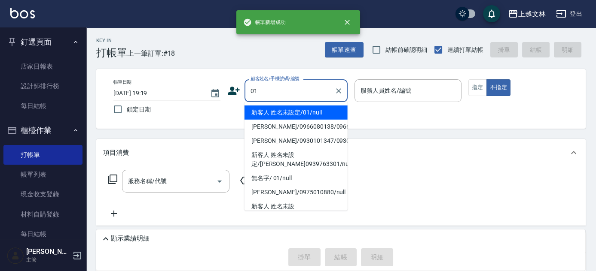
type input "01"
type input "9"
type input "新客人 姓名未設定/01/null"
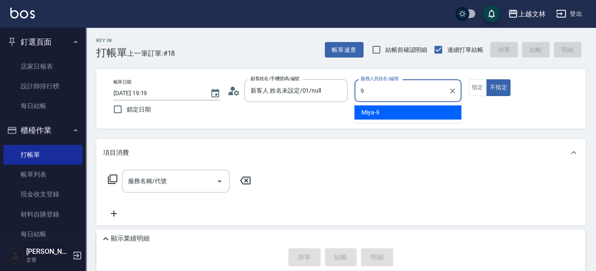
type input "Miya-9"
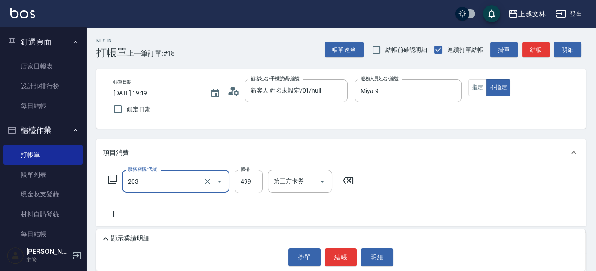
type input "B級洗+剪(203)"
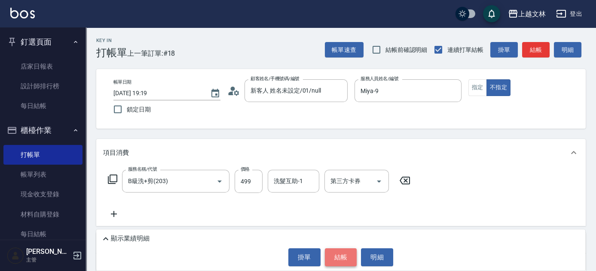
click at [345, 254] on button "結帳" at bounding box center [341, 258] width 32 height 18
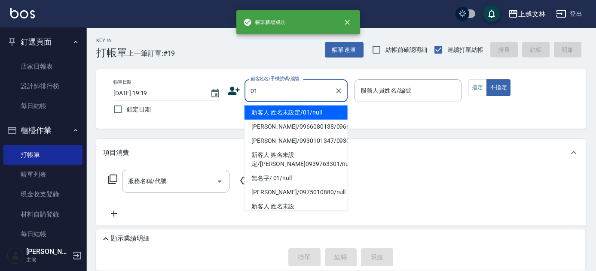
type input "01"
type input "9"
type input "新客人 姓名未設定/01/null"
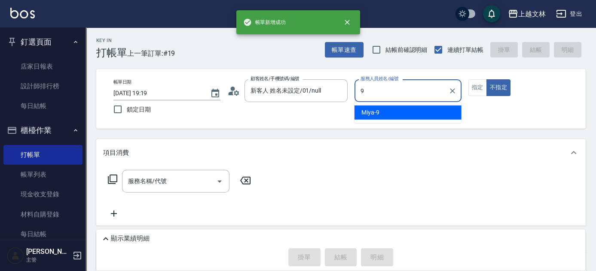
type input "Miya-9"
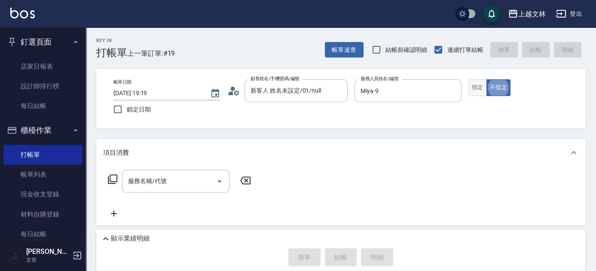
click at [472, 88] on button "指定" at bounding box center [477, 87] width 18 height 17
click at [192, 185] on input "服務名稱/代號" at bounding box center [169, 181] width 87 height 15
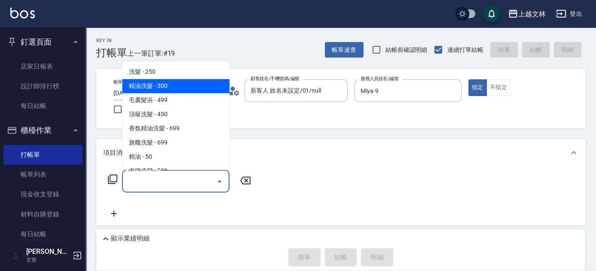
click at [196, 86] on span "精油洗髮 - 300" at bounding box center [175, 86] width 107 height 14
type input "精油洗髮(102)"
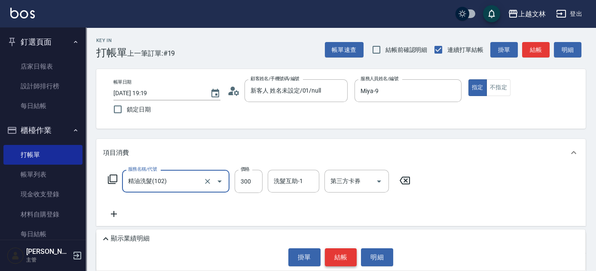
click at [344, 255] on button "結帳" at bounding box center [341, 258] width 32 height 18
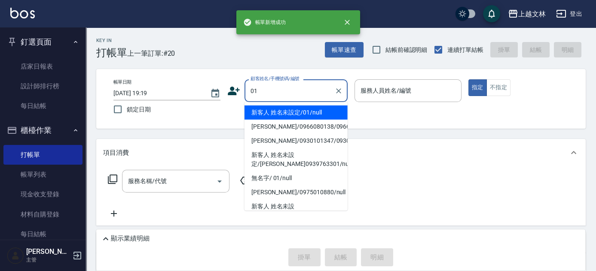
type input "新客人 姓名未設定/01/null"
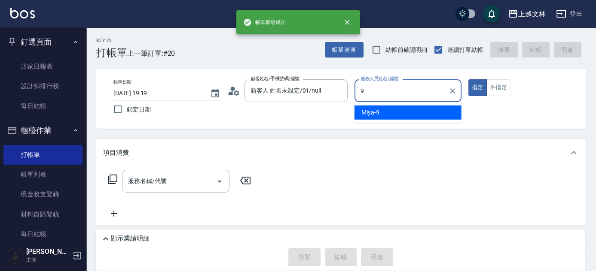
type input "Miya-9"
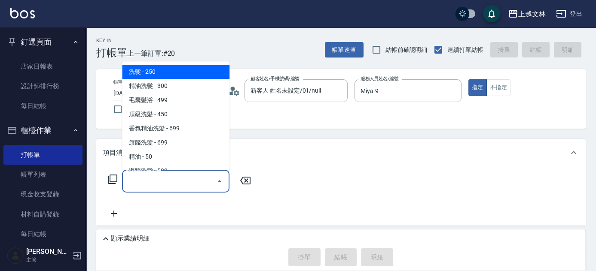
click at [195, 185] on input "服務名稱/代號" at bounding box center [169, 181] width 87 height 15
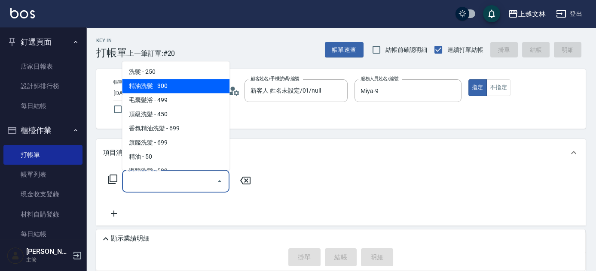
click at [181, 86] on span "精油洗髮 - 300" at bounding box center [175, 86] width 107 height 14
type input "精油洗髮(102)"
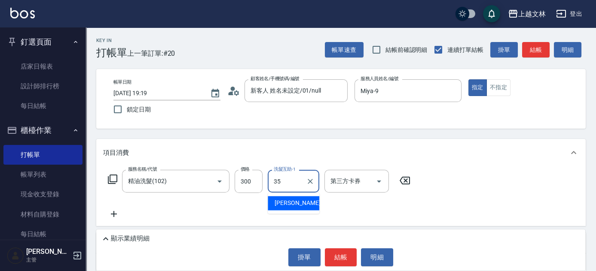
type input "[PERSON_NAME]-35"
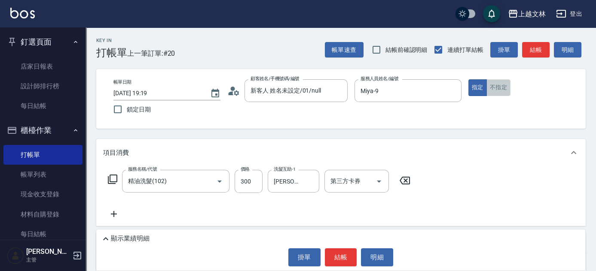
click at [503, 83] on button "不指定" at bounding box center [498, 87] width 24 height 17
click at [337, 261] on button "結帳" at bounding box center [341, 258] width 32 height 18
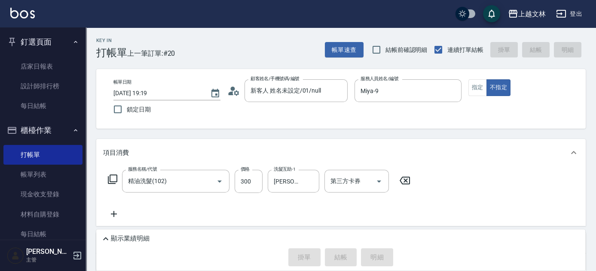
type input "[DATE] 19:20"
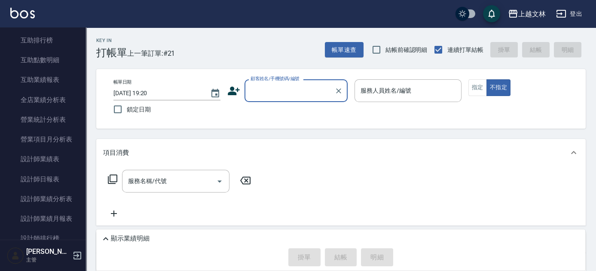
scroll to position [407, 0]
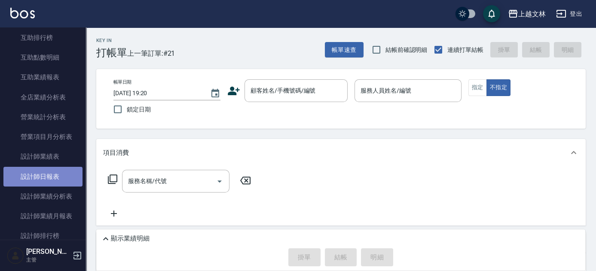
click at [61, 171] on link "設計師日報表" at bounding box center [42, 177] width 79 height 20
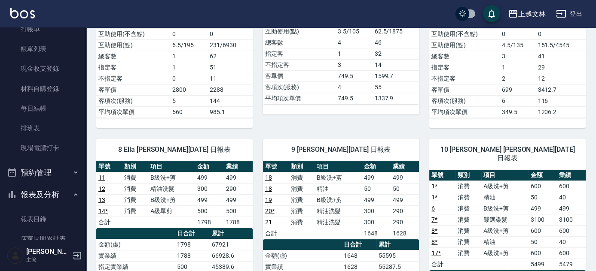
scroll to position [328, 0]
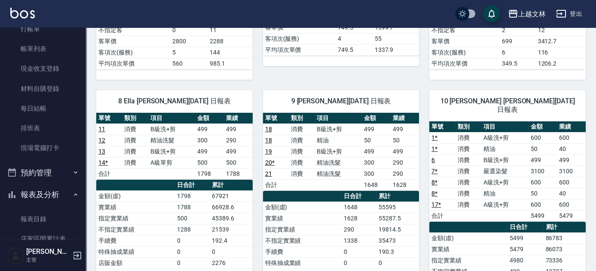
click at [268, 159] on link "20 *" at bounding box center [269, 162] width 9 height 7
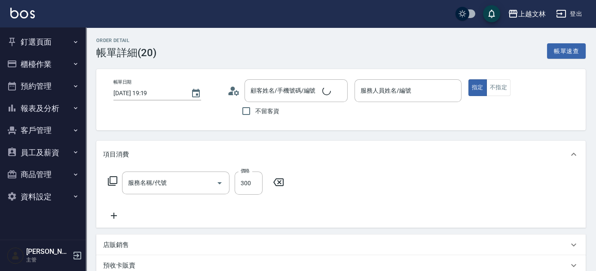
type input "[DATE] 19:19"
type input "Miya-9"
type input "精油洗髮(102)"
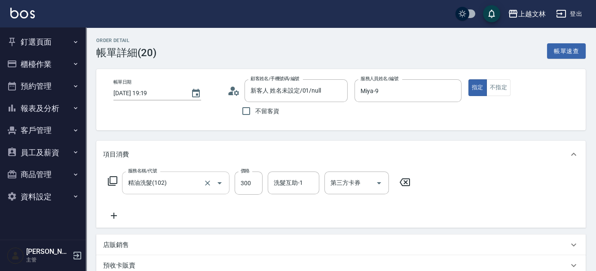
type input "新客人 姓名未設定/01/null"
click at [190, 184] on input "精油洗髮(102)" at bounding box center [164, 183] width 76 height 15
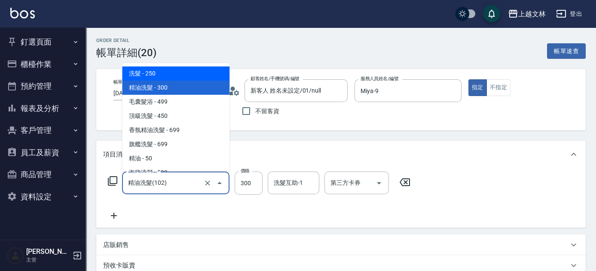
click at [193, 75] on span "洗髮 - 250" at bounding box center [175, 74] width 107 height 14
type input "洗髮(101)"
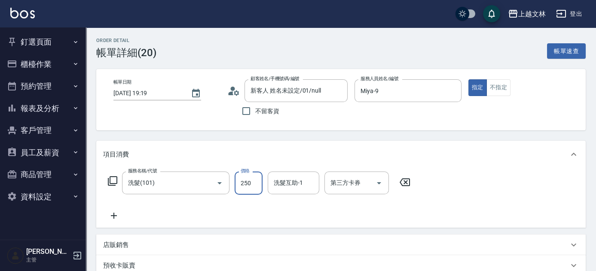
click at [241, 181] on input "250" at bounding box center [248, 183] width 28 height 23
type input "300"
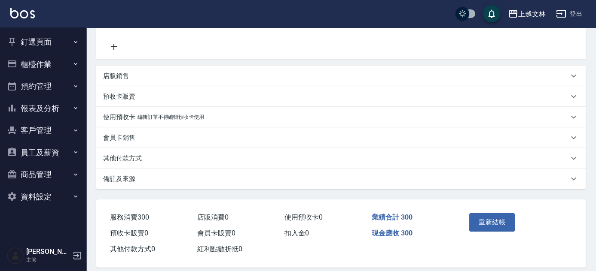
scroll to position [177, 0]
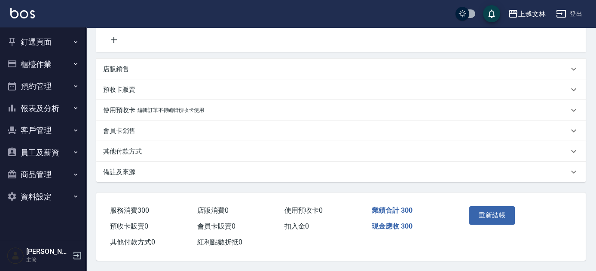
click at [490, 216] on button "重新結帳" at bounding box center [492, 216] width 46 height 18
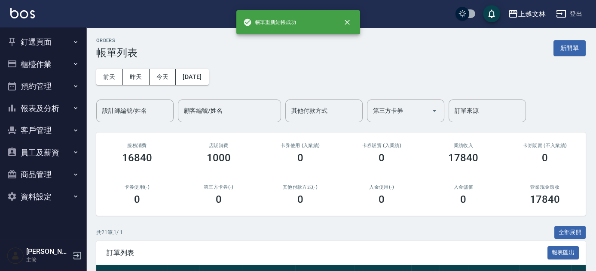
click at [47, 64] on button "櫃檯作業" at bounding box center [42, 64] width 79 height 22
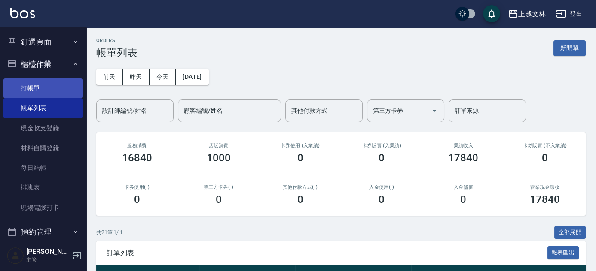
click at [41, 90] on link "打帳單" at bounding box center [42, 89] width 79 height 20
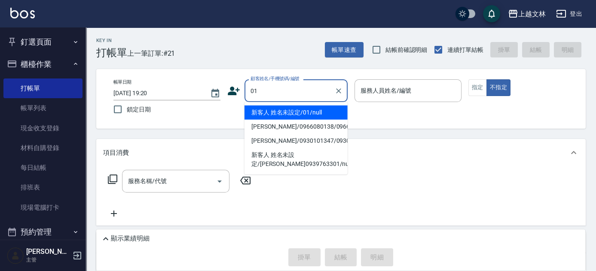
type input "01"
type input "1"
type input "新客人 姓名未設定/01/null"
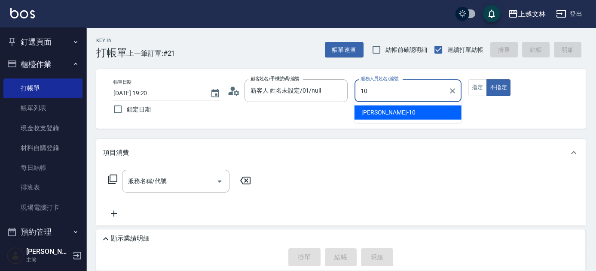
type input "[PERSON_NAME]-10"
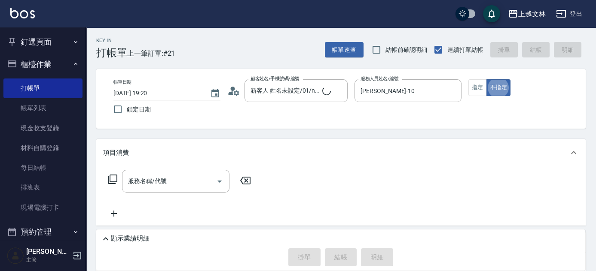
type button "false"
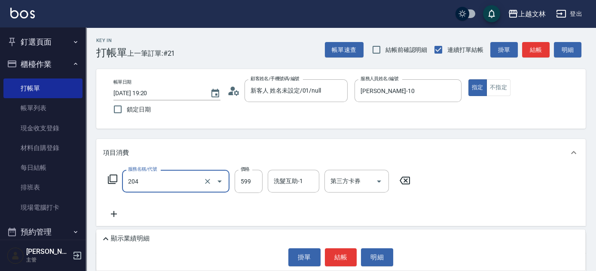
type input "A級洗+剪(204)"
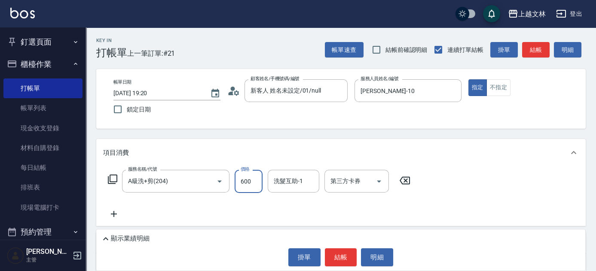
type input "600"
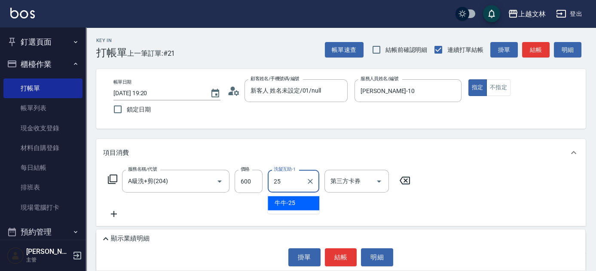
type input "牛牛-25"
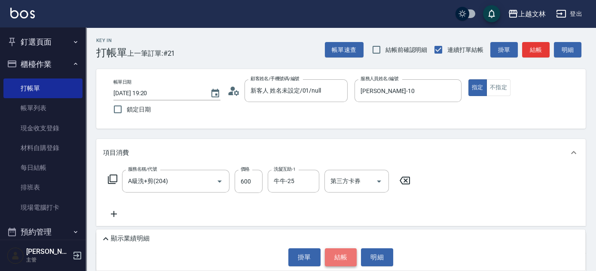
click at [347, 249] on button "結帳" at bounding box center [341, 258] width 32 height 18
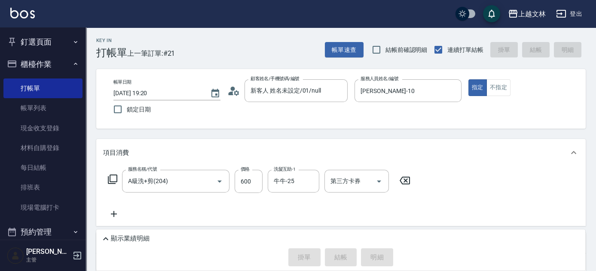
type input "2025/09/16 19:22"
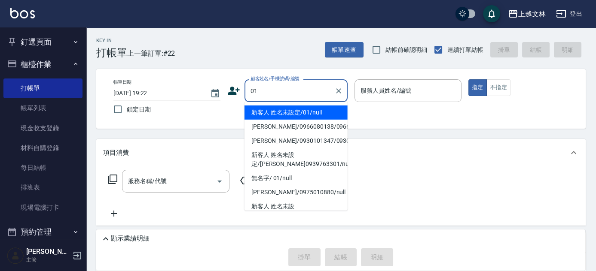
type input "01"
type input "9"
type input "新客人 姓名未設定/01/null"
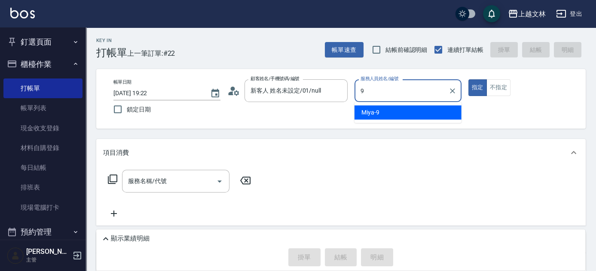
type input "9"
type button "true"
type input "Miya-9"
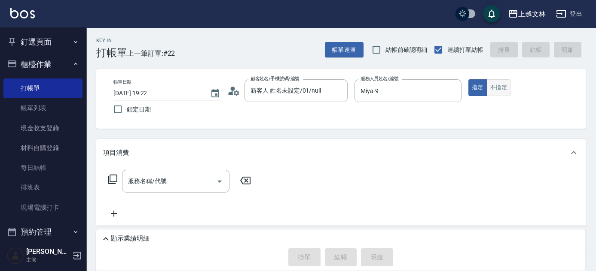
click at [504, 88] on button "不指定" at bounding box center [498, 87] width 24 height 17
click at [210, 185] on input "服務名稱/代號" at bounding box center [169, 181] width 87 height 15
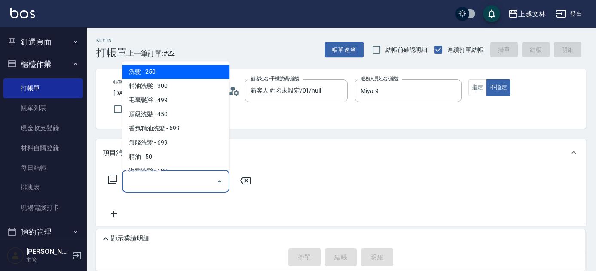
click at [191, 67] on span "洗髮 - 250" at bounding box center [175, 72] width 107 height 14
type input "洗髮(101)"
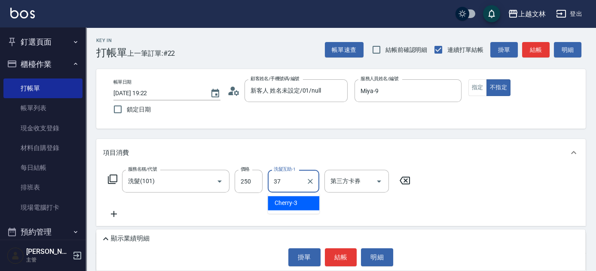
type input "小E-37"
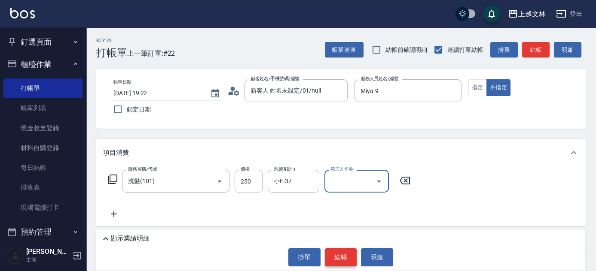
click at [338, 258] on button "結帳" at bounding box center [341, 258] width 32 height 18
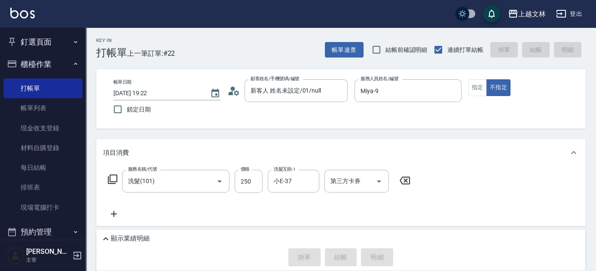
type input "2025/09/16 19:43"
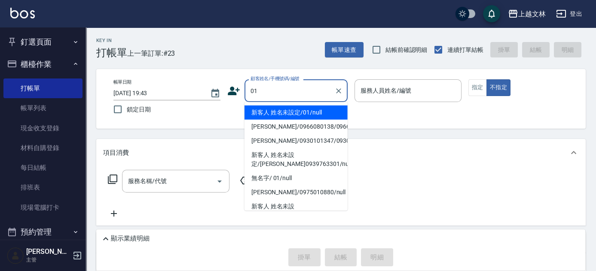
type input "新客人 姓名未設定/01/null"
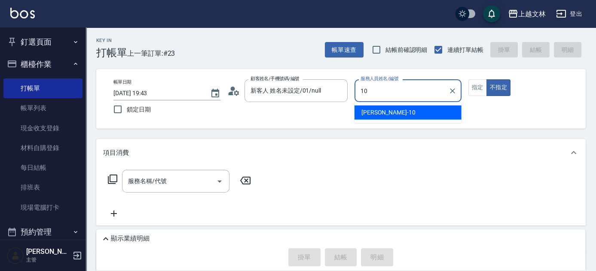
type input "[PERSON_NAME]-10"
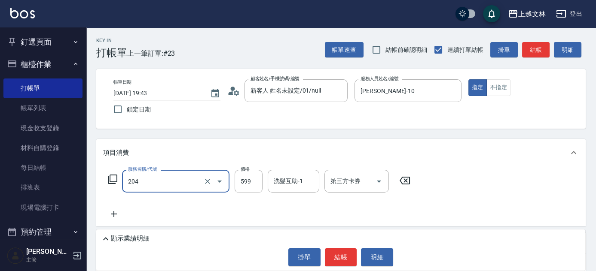
type input "A級洗+剪(204)"
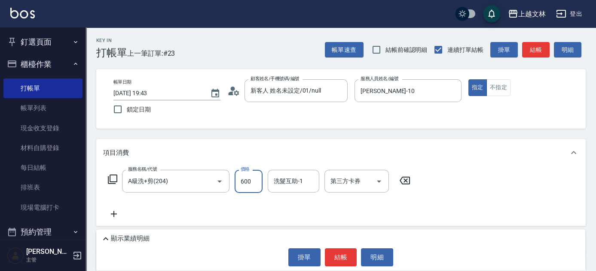
type input "600"
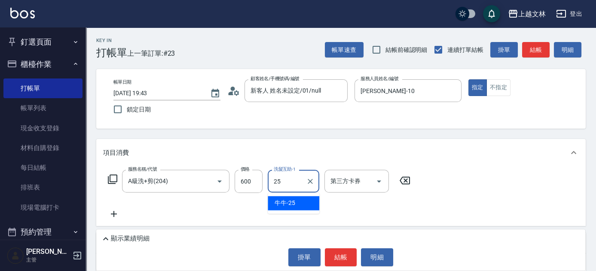
type input "牛牛-25"
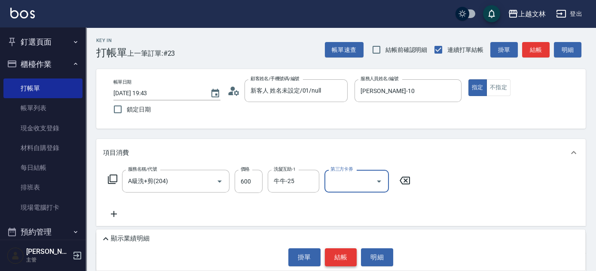
click at [340, 258] on button "結帳" at bounding box center [341, 258] width 32 height 18
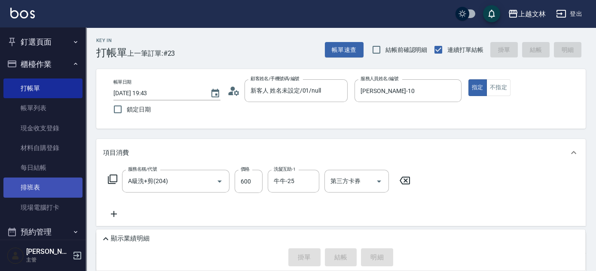
type input "2025/09/16 19:56"
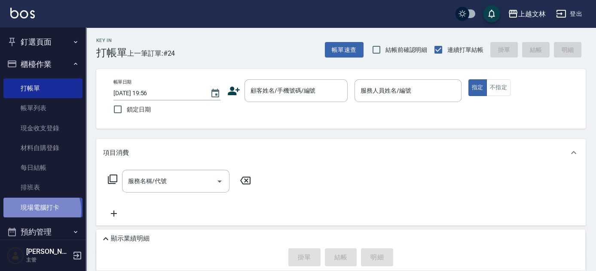
click at [38, 210] on link "現場電腦打卡" at bounding box center [42, 208] width 79 height 20
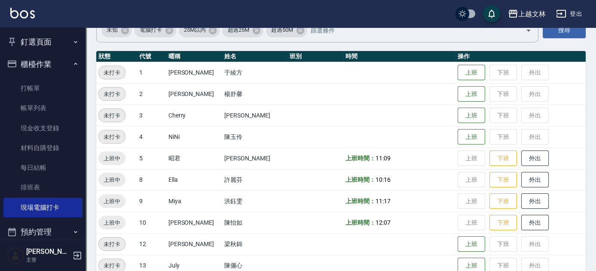
scroll to position [78, 0]
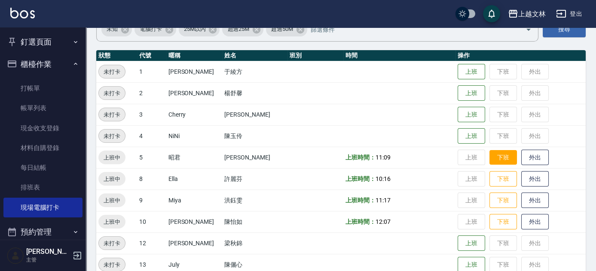
click at [499, 161] on button "下班" at bounding box center [502, 157] width 27 height 15
click at [493, 175] on button "下班" at bounding box center [502, 179] width 27 height 15
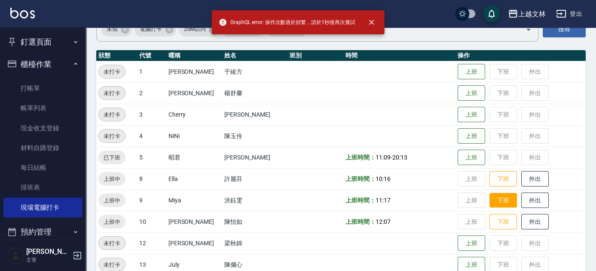
click at [491, 201] on button "下班" at bounding box center [502, 200] width 27 height 15
click at [492, 221] on button "下班" at bounding box center [502, 222] width 27 height 15
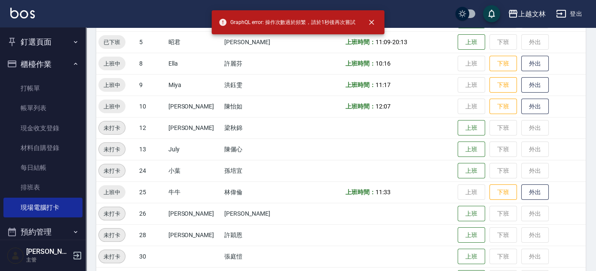
scroll to position [234, 0]
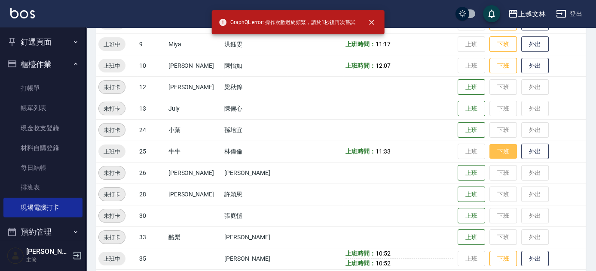
click at [491, 154] on button "下班" at bounding box center [502, 151] width 27 height 15
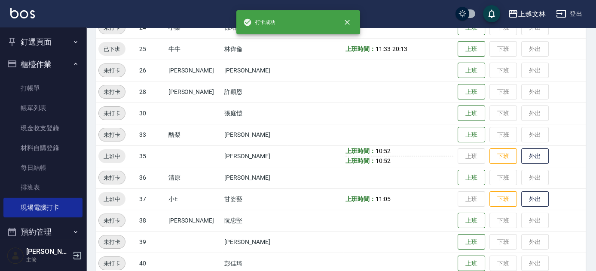
scroll to position [351, 0]
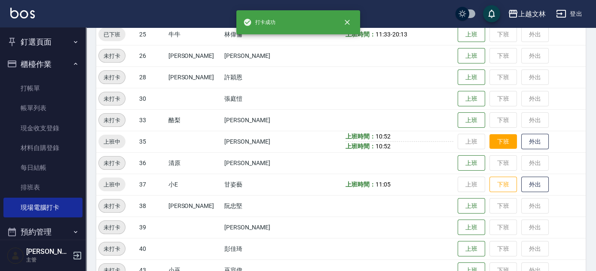
click at [489, 144] on button "下班" at bounding box center [502, 141] width 27 height 15
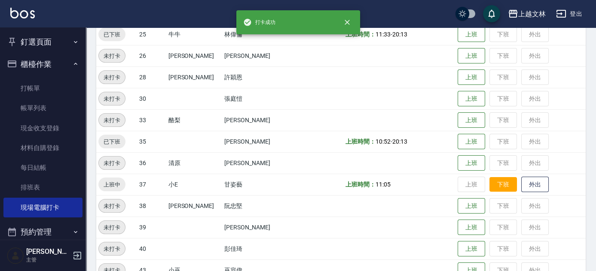
click at [491, 177] on button "下班" at bounding box center [502, 184] width 27 height 15
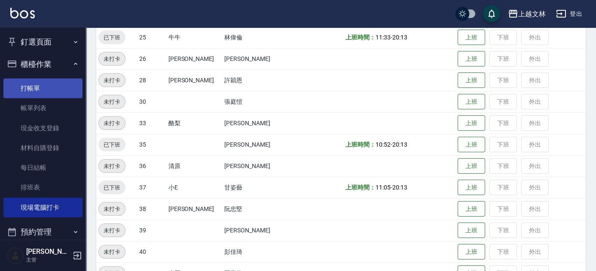
scroll to position [348, 0]
click at [55, 88] on link "打帳單" at bounding box center [42, 89] width 79 height 20
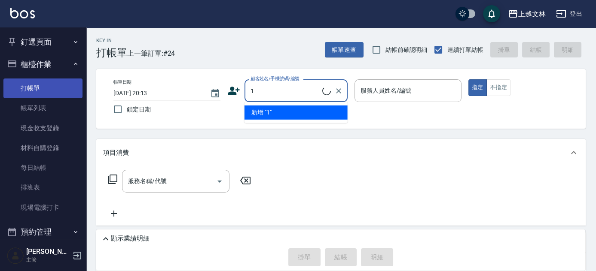
type input "[PERSON_NAME]/0910844510/1"
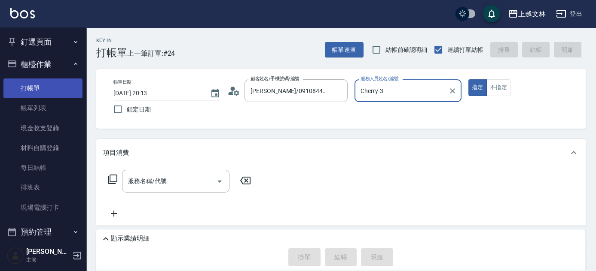
type input "Cherry-3"
click at [336, 88] on icon "Clear" at bounding box center [338, 91] width 9 height 9
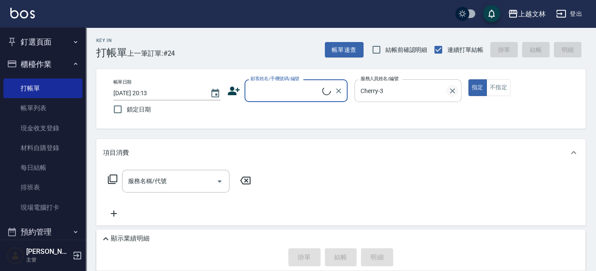
click at [450, 91] on icon "Clear" at bounding box center [452, 91] width 9 height 9
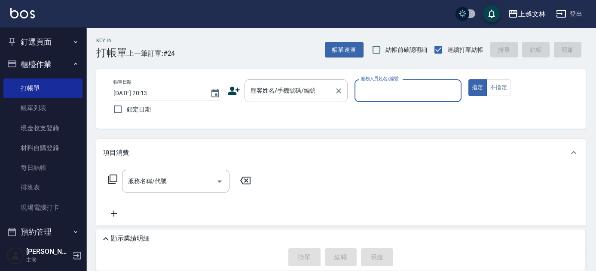
click at [319, 94] on input "顧客姓名/手機號碼/編號" at bounding box center [289, 90] width 82 height 15
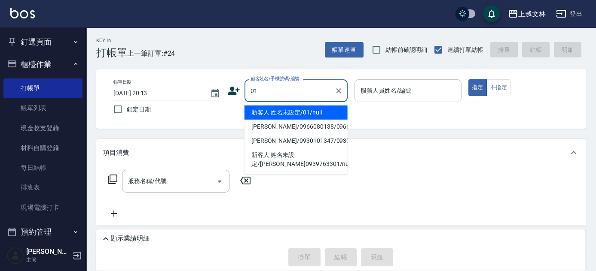
type input "01"
type input "9"
type input "新客人 姓名未設定/01/null"
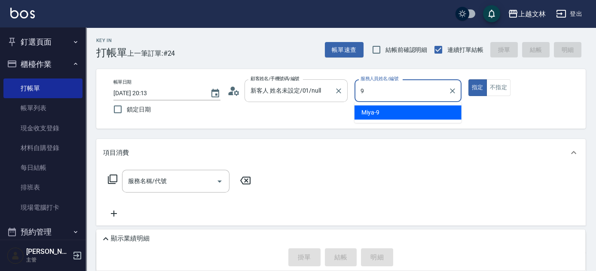
type input "9"
type button "true"
type input "Miya-9"
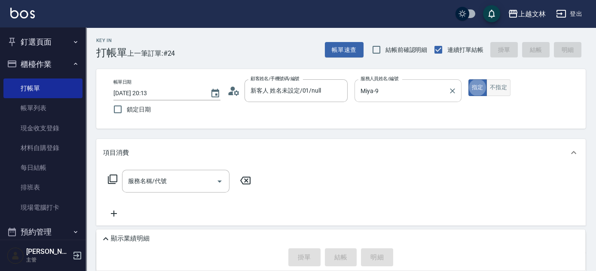
click at [508, 82] on button "不指定" at bounding box center [498, 87] width 24 height 17
type button "false"
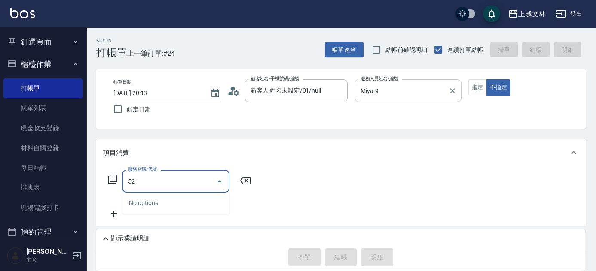
type input "5"
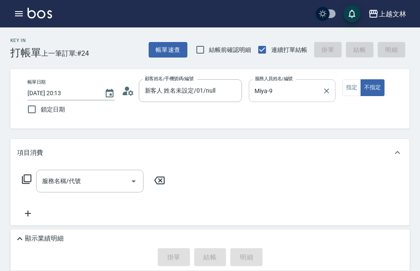
click at [387, 198] on div "服務名稱/代號 服務名稱/代號" at bounding box center [209, 196] width 399 height 59
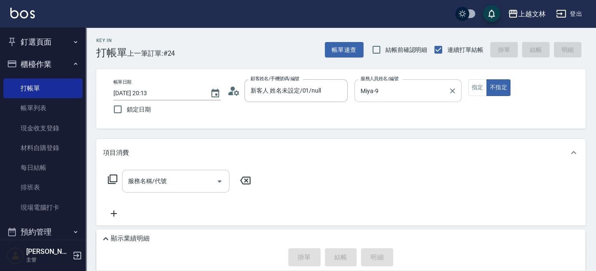
click at [211, 187] on input "服務名稱/代號" at bounding box center [169, 181] width 87 height 15
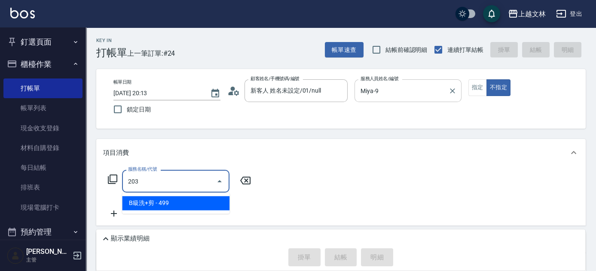
type input "B級洗+剪(203)"
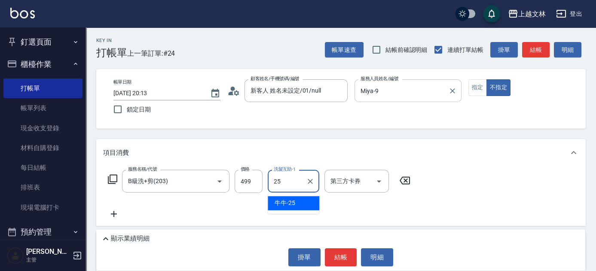
type input "牛牛-25"
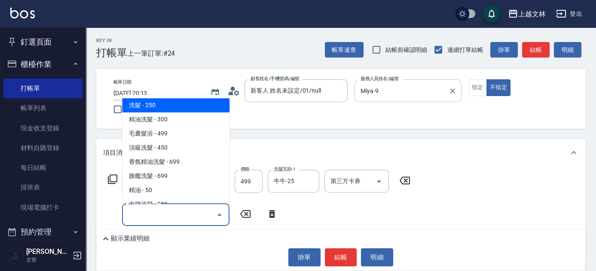
click at [203, 216] on input "服務名稱/代號" at bounding box center [169, 214] width 87 height 15
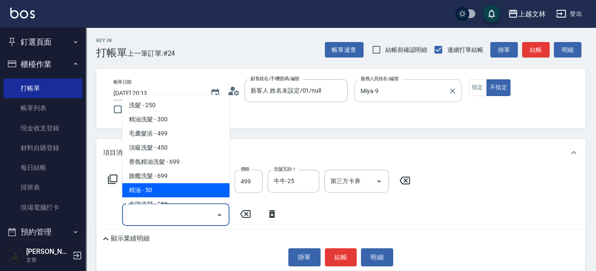
click at [200, 195] on span "精油 - 50" at bounding box center [175, 190] width 107 height 14
type input "精油(107)"
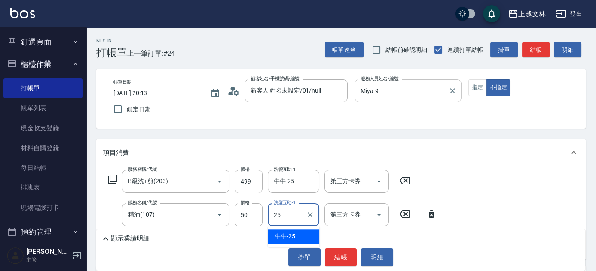
type input "牛牛-25"
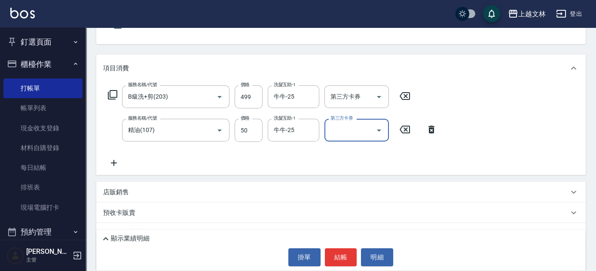
scroll to position [86, 0]
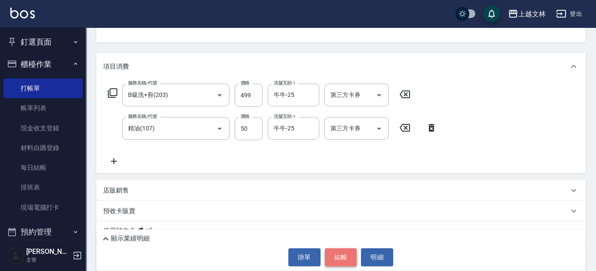
click at [331, 258] on button "結帳" at bounding box center [341, 258] width 32 height 18
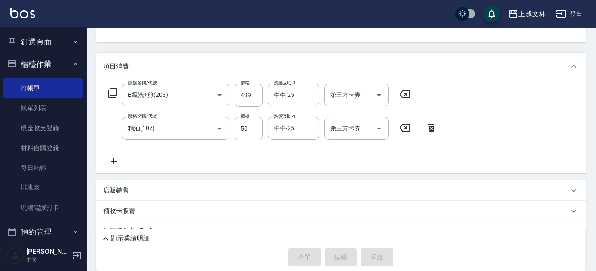
type input "2025/09/16 20:14"
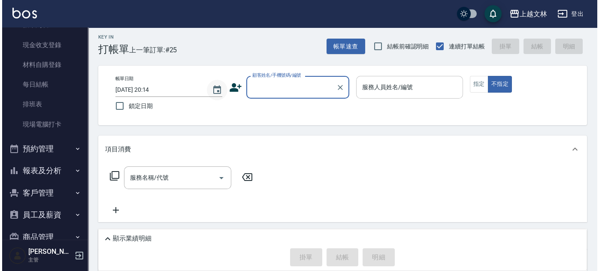
scroll to position [0, 0]
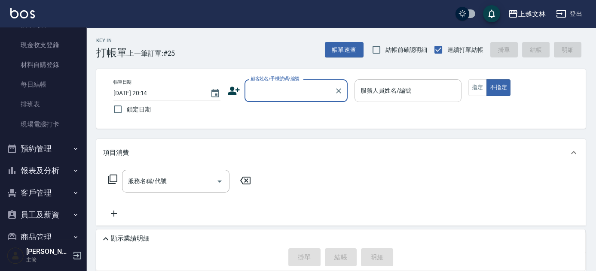
click at [236, 91] on icon at bounding box center [233, 91] width 13 height 13
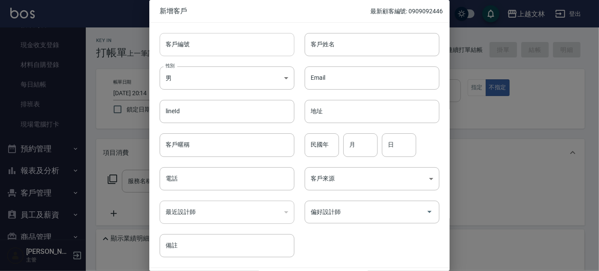
click at [242, 43] on input "客戶編號" at bounding box center [227, 44] width 135 height 23
type input "0910527280"
click at [333, 46] on input "客戶姓名" at bounding box center [372, 44] width 135 height 23
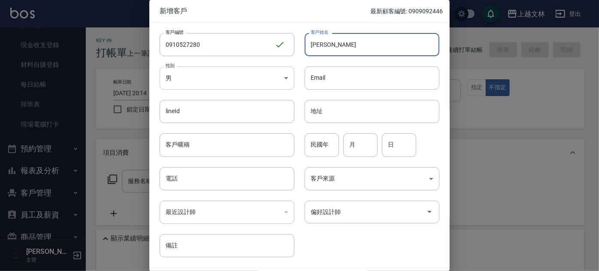
type input "紀欣妤"
click at [285, 79] on body "上越文林 登出 釘選頁面 店家日報表 設計師排行榜 每日結帳 櫃檯作業 打帳單 帳單列表 現金收支登錄 材料自購登錄 每日結帳 排班表 現場電腦打卡 預約管理…" at bounding box center [299, 191] width 599 height 383
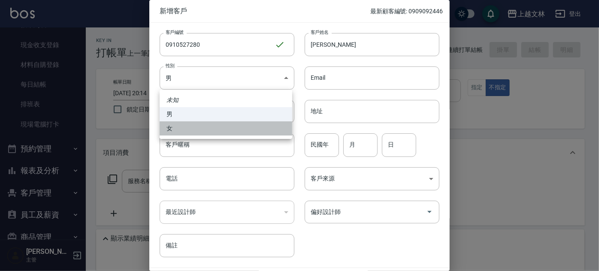
click at [244, 129] on li "女" at bounding box center [226, 129] width 133 height 14
type input "FEMALE"
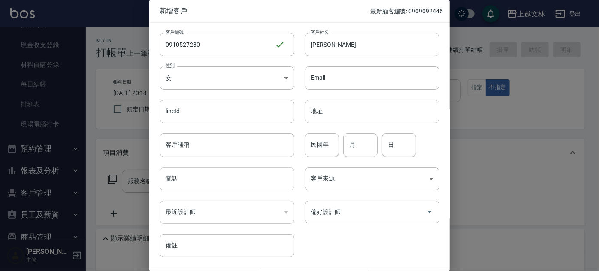
click at [219, 185] on input "電話" at bounding box center [227, 178] width 135 height 23
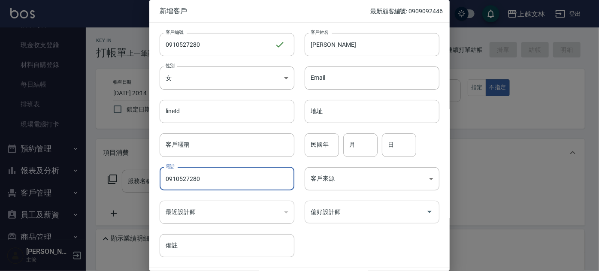
type input "0910527280"
click at [390, 215] on input "偏好設計師" at bounding box center [366, 212] width 114 height 15
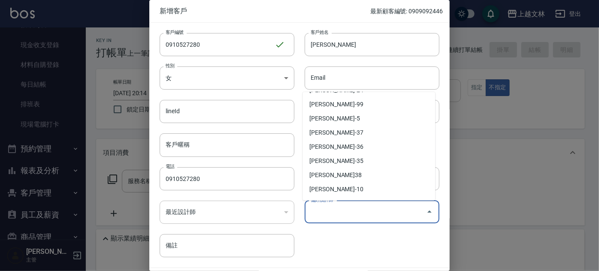
scroll to position [166, 0]
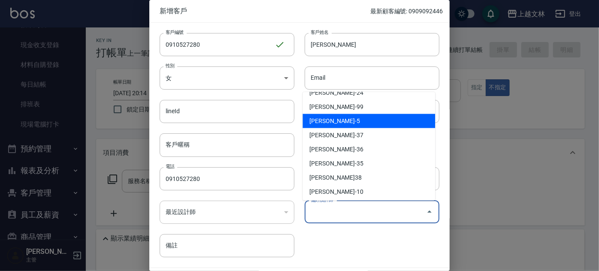
click at [368, 119] on li "周昭君-5" at bounding box center [369, 121] width 133 height 14
type input "[PERSON_NAME]"
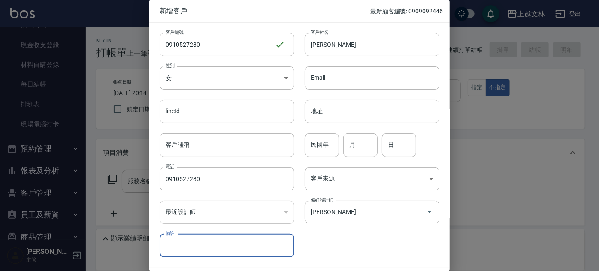
click at [337, 252] on div "客戶編號 0910527280 ​ 客戶編號 客戶姓名 紀欣妤 客戶姓名 性別 女 FEMALE 性別 Email Email lineId lineId 地…" at bounding box center [294, 140] width 290 height 235
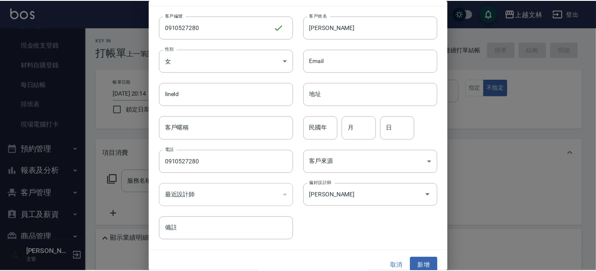
scroll to position [26, 0]
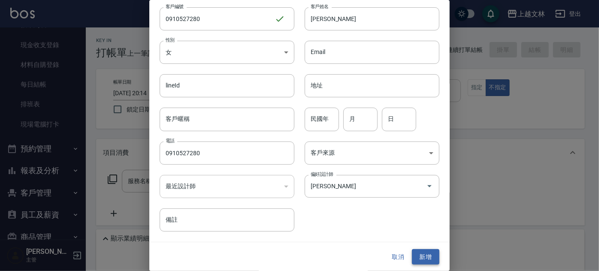
click at [416, 257] on button "新增" at bounding box center [425, 257] width 27 height 16
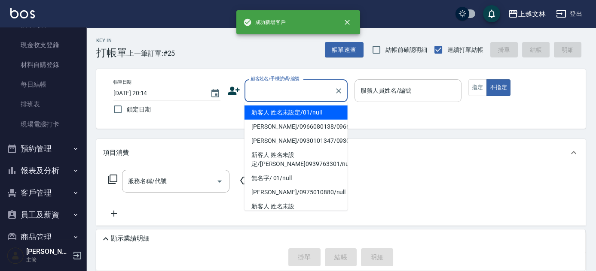
click at [263, 94] on input "顧客姓名/手機號碼/編號" at bounding box center [289, 90] width 82 height 15
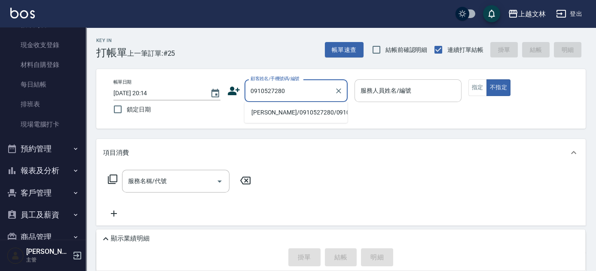
click at [302, 115] on li "紀欣妤/0910527280/0910527280" at bounding box center [295, 113] width 103 height 14
type input "紀欣妤/0910527280/0910527280"
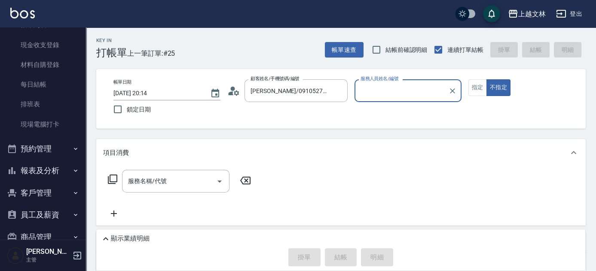
type input "昭君-5"
click at [112, 177] on icon at bounding box center [112, 179] width 10 height 10
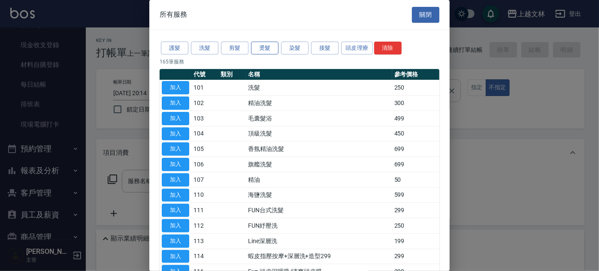
click at [266, 49] on button "燙髮" at bounding box center [264, 48] width 27 height 13
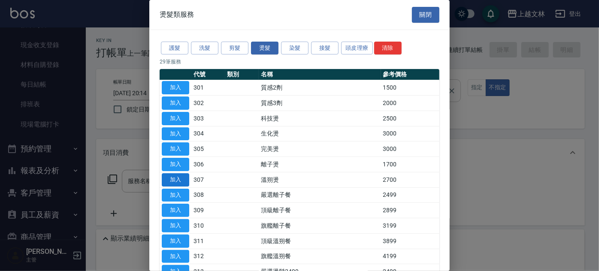
click at [184, 184] on button "加入" at bounding box center [175, 179] width 27 height 13
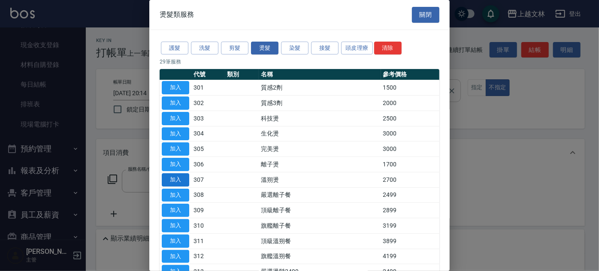
type input "溫朔燙(307)"
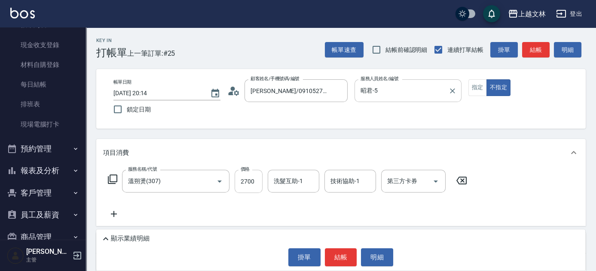
click at [251, 188] on input "2700" at bounding box center [248, 181] width 28 height 23
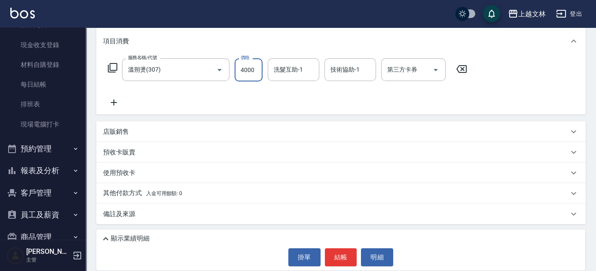
scroll to position [112, 0]
type input "4000"
click at [112, 193] on p "其他付款方式 入金可用餘額: 0" at bounding box center [142, 193] width 79 height 9
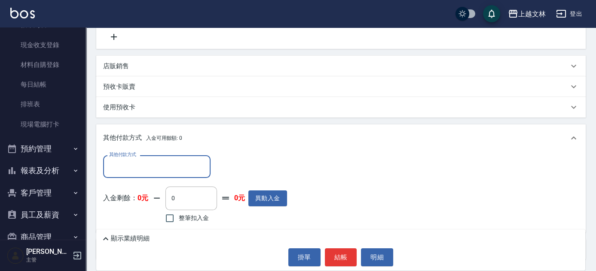
scroll to position [190, 0]
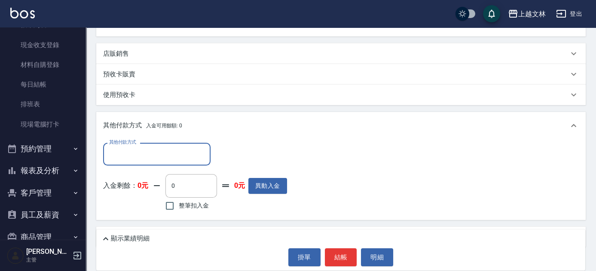
click at [131, 154] on input "其他付款方式" at bounding box center [157, 154] width 100 height 15
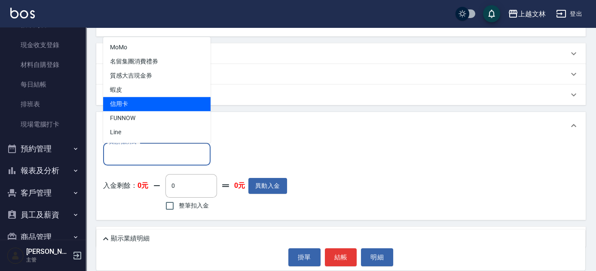
click at [139, 99] on span "信用卡" at bounding box center [156, 104] width 107 height 14
type input "信用卡"
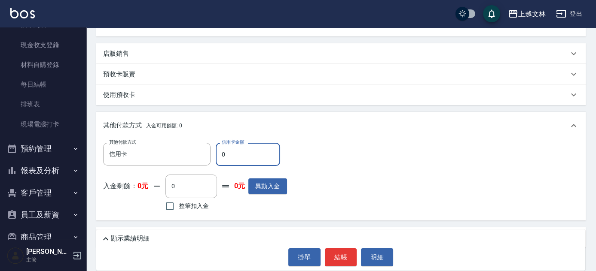
drag, startPoint x: 221, startPoint y: 156, endPoint x: 236, endPoint y: 156, distance: 15.5
click at [229, 155] on input "0" at bounding box center [248, 154] width 64 height 23
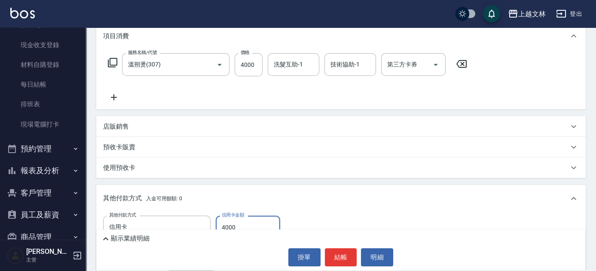
scroll to position [213, 0]
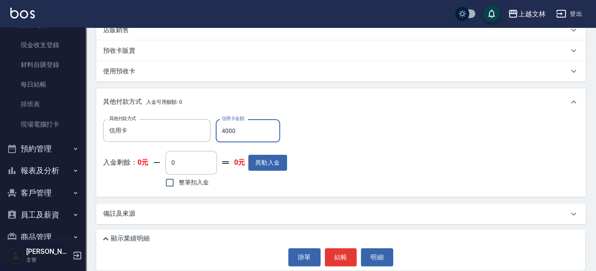
type input "4000"
click at [109, 238] on icon at bounding box center [105, 239] width 10 height 10
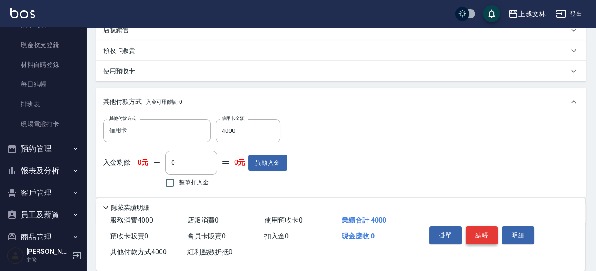
click at [481, 234] on button "結帳" at bounding box center [481, 236] width 32 height 18
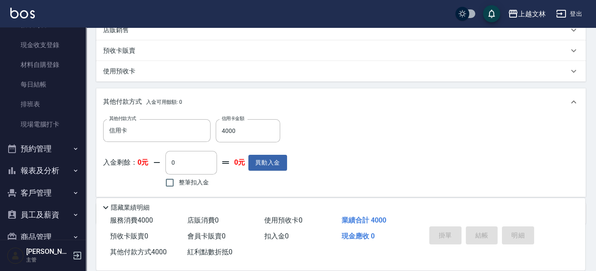
type input "2025/09/16 20:30"
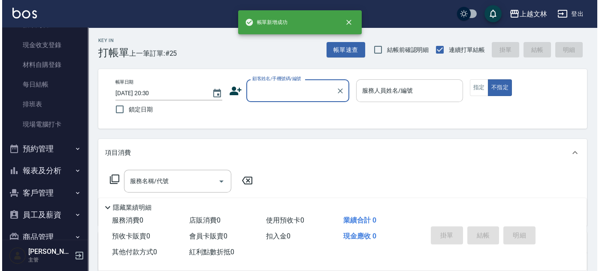
scroll to position [0, 0]
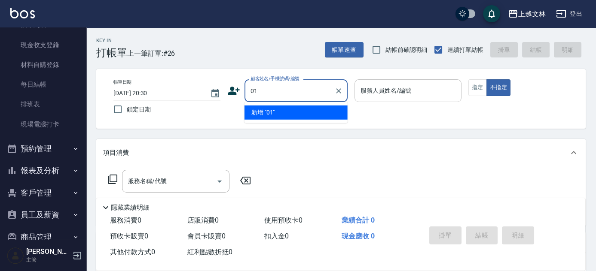
type input "01"
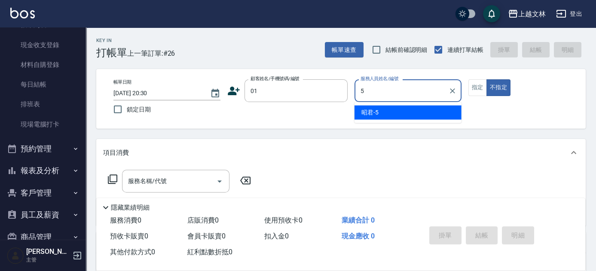
type input "昭君-5"
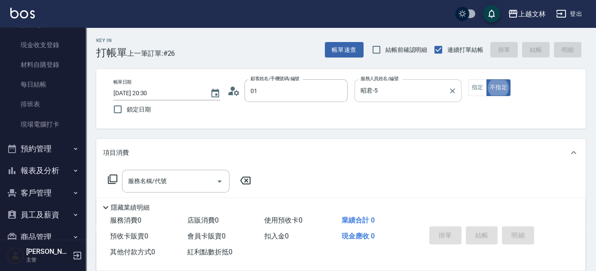
type input "新客人 姓名未設定/01/null"
click at [478, 87] on button "指定" at bounding box center [477, 87] width 18 height 17
click at [112, 179] on icon at bounding box center [112, 179] width 10 height 10
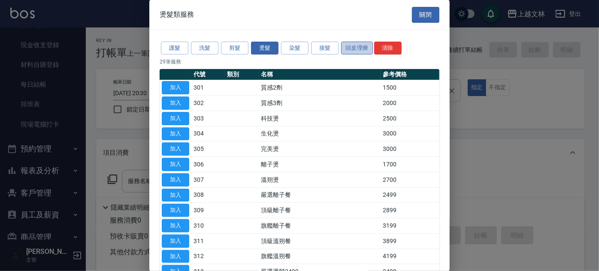
click at [362, 48] on button "頭皮理療" at bounding box center [357, 48] width 32 height 13
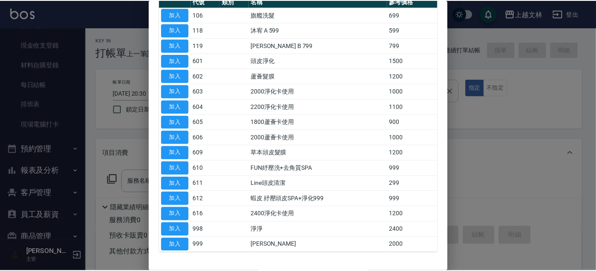
scroll to position [78, 0]
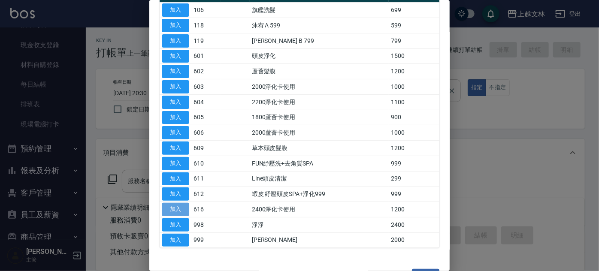
click at [178, 210] on button "加入" at bounding box center [175, 209] width 27 height 13
type input "2400淨化卡使用(616)"
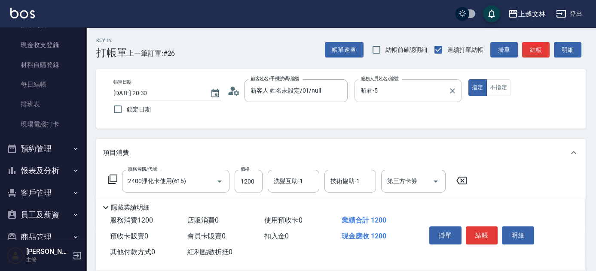
click at [292, 182] on div "洗髮互助-1 洗髮互助-1" at bounding box center [294, 181] width 52 height 23
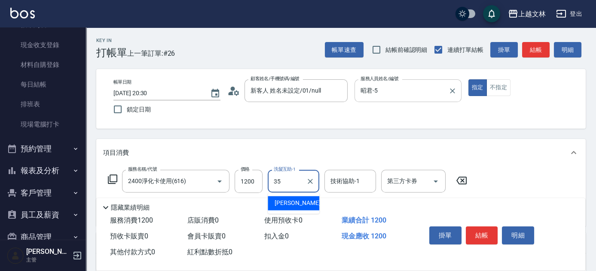
type input "[PERSON_NAME]-35"
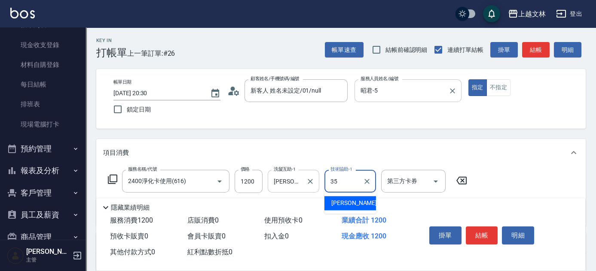
type input "[PERSON_NAME]-35"
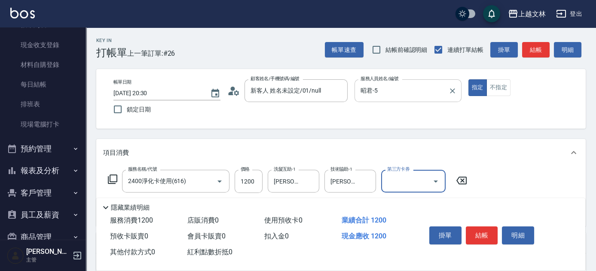
click at [409, 185] on input "第三方卡券" at bounding box center [407, 181] width 44 height 15
click at [406, 204] on span "舊有卡券" at bounding box center [413, 203] width 64 height 14
type input "舊有卡券"
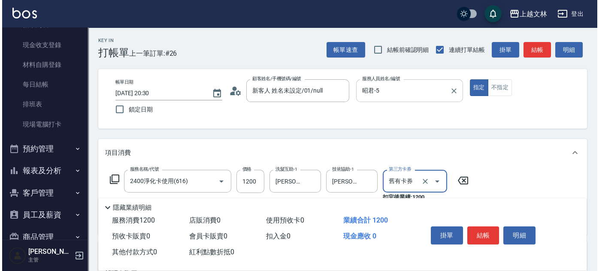
scroll to position [39, 0]
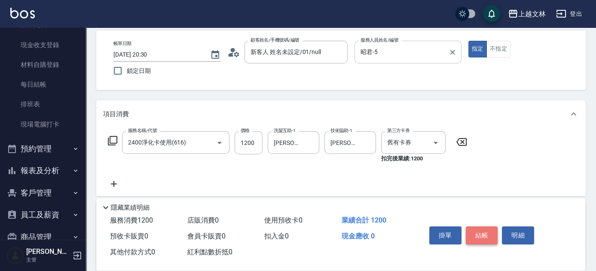
click at [480, 234] on button "結帳" at bounding box center [481, 236] width 32 height 18
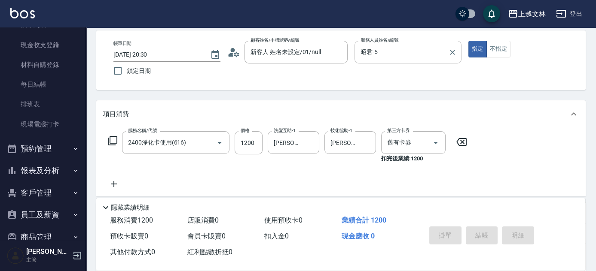
type input "2025/09/16 20:31"
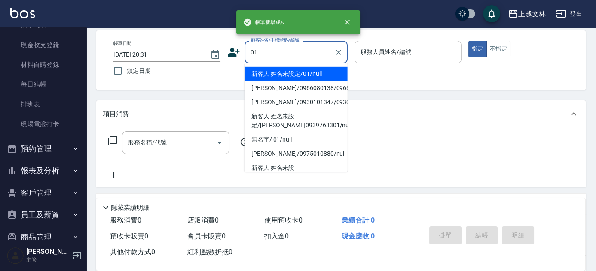
type input "新客人 姓名未設定/01/null"
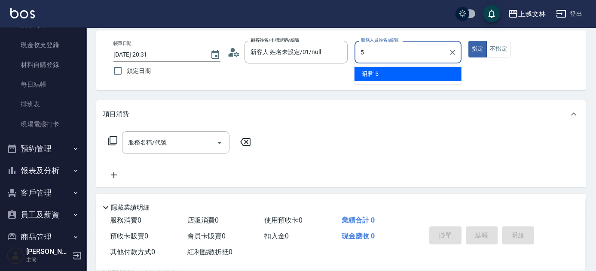
type input "昭君-5"
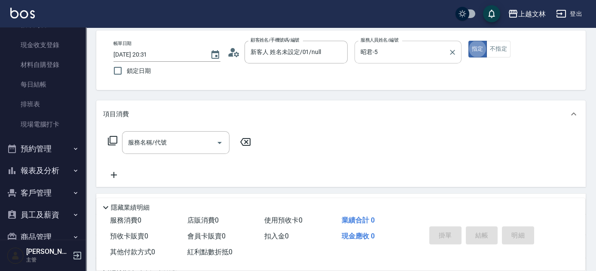
click at [113, 142] on icon at bounding box center [112, 141] width 10 height 10
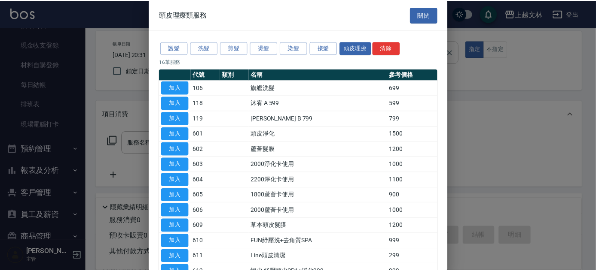
scroll to position [78, 0]
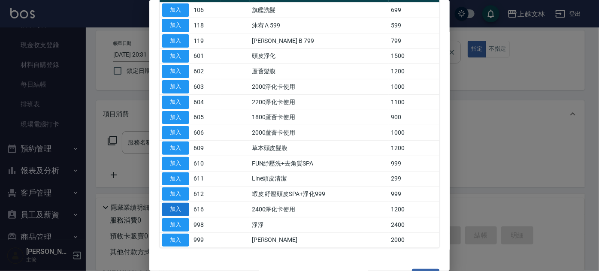
click at [179, 210] on button "加入" at bounding box center [175, 209] width 27 height 13
type input "2400淨化卡使用(616)"
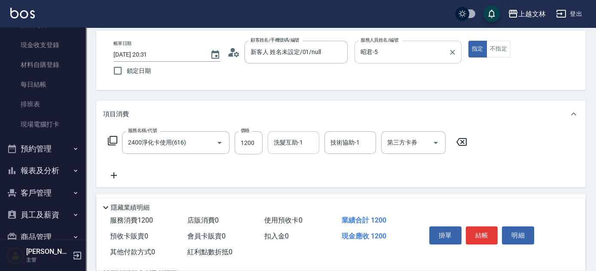
click at [300, 146] on div "洗髮互助-1 洗髮互助-1" at bounding box center [294, 142] width 52 height 23
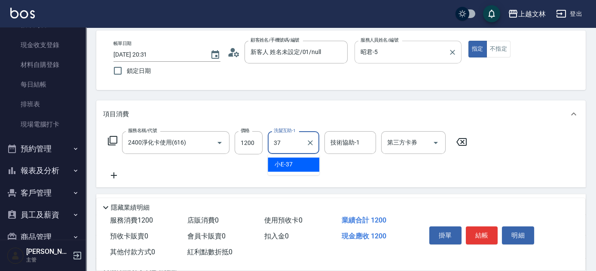
type input "小E-37"
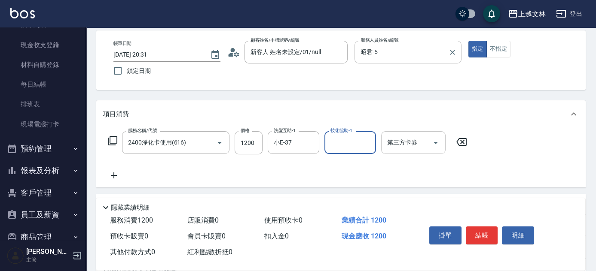
click at [399, 147] on input "第三方卡券" at bounding box center [407, 142] width 44 height 15
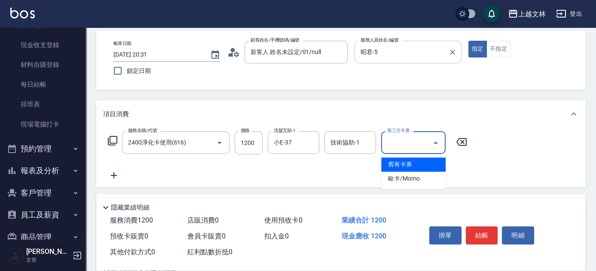
click at [400, 164] on span "舊有卡券" at bounding box center [413, 165] width 64 height 14
type input "舊有卡券"
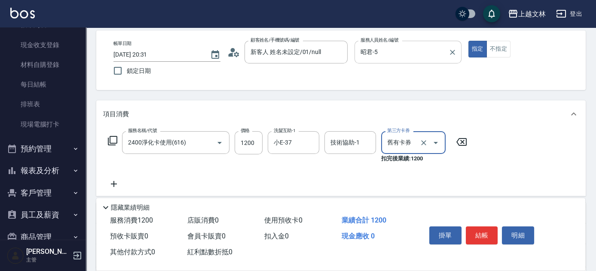
click at [111, 183] on icon at bounding box center [113, 184] width 21 height 10
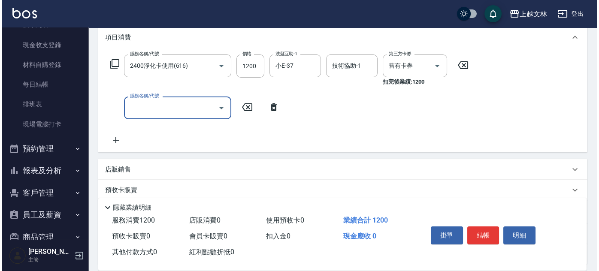
scroll to position [117, 0]
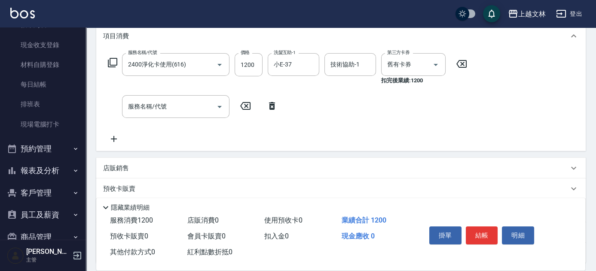
click at [115, 63] on icon at bounding box center [112, 63] width 10 height 10
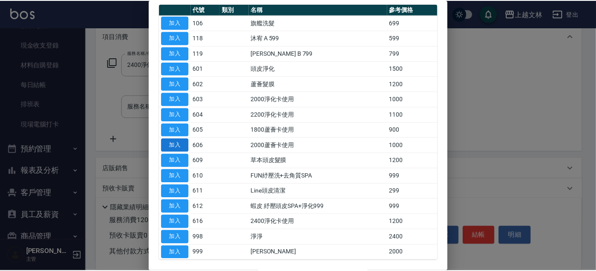
scroll to position [78, 0]
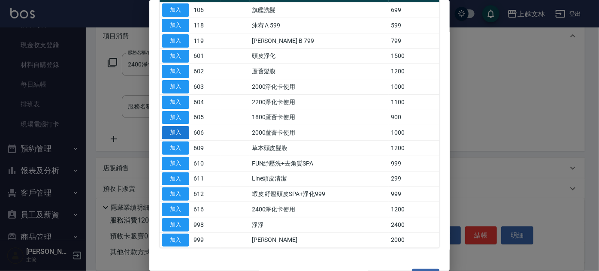
click at [182, 132] on button "加入" at bounding box center [175, 132] width 27 height 13
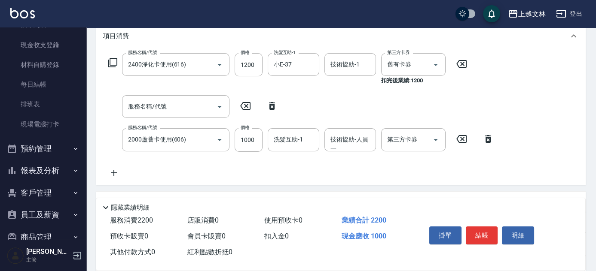
click at [110, 63] on icon at bounding box center [112, 62] width 9 height 9
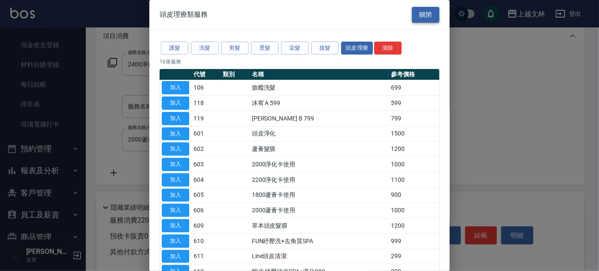
click at [424, 18] on button "關閉" at bounding box center [425, 15] width 27 height 16
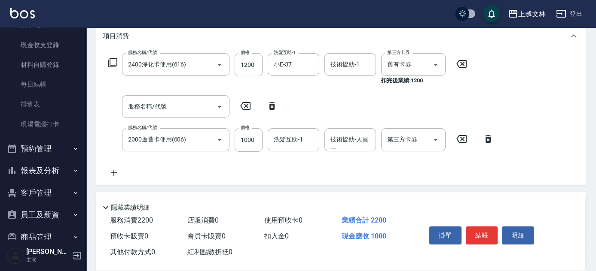
click at [271, 106] on icon at bounding box center [271, 106] width 21 height 10
type input "2000蘆薈卡使用(606)"
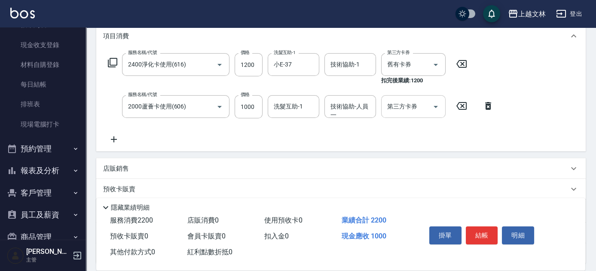
click at [410, 109] on div "第三方卡券 第三方卡券" at bounding box center [413, 106] width 64 height 23
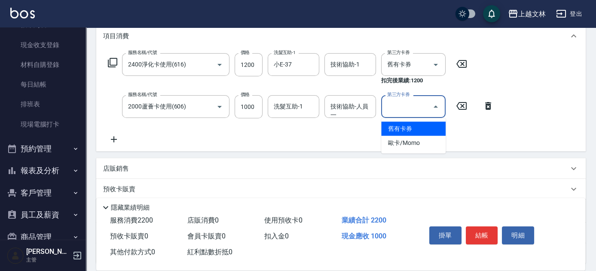
click at [405, 130] on span "舊有卡券" at bounding box center [413, 129] width 64 height 14
type input "舊有卡券"
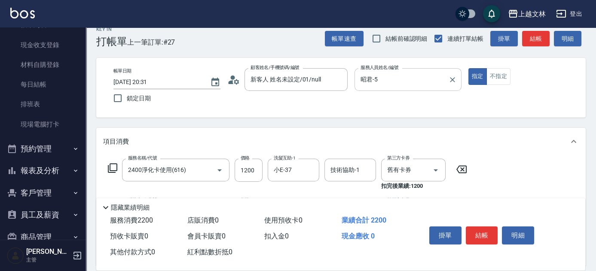
scroll to position [0, 0]
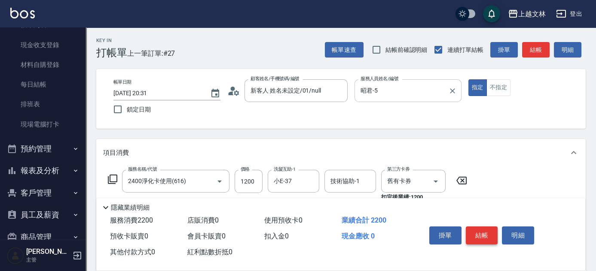
click at [480, 236] on button "結帳" at bounding box center [481, 236] width 32 height 18
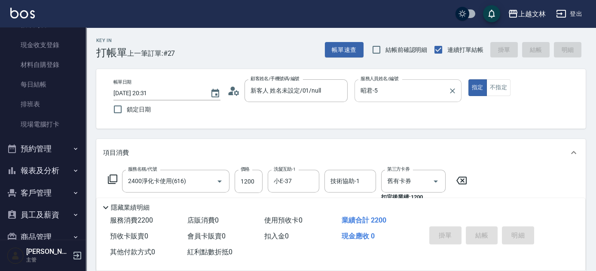
type input "2025/09/16 20:32"
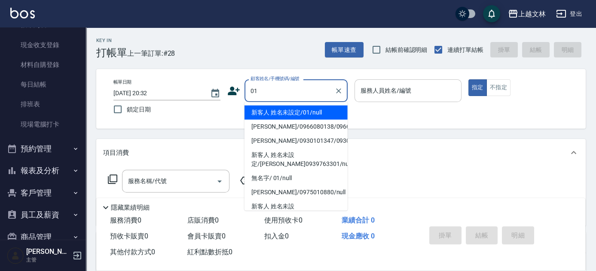
type input "新客人 姓名未設定/01/null"
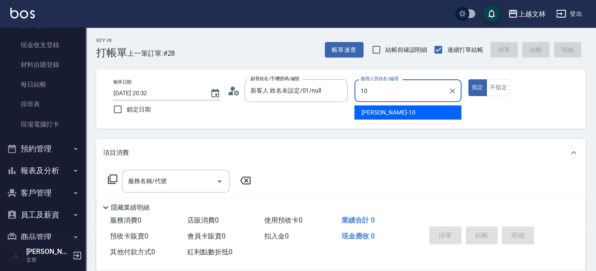
type input "[PERSON_NAME]-10"
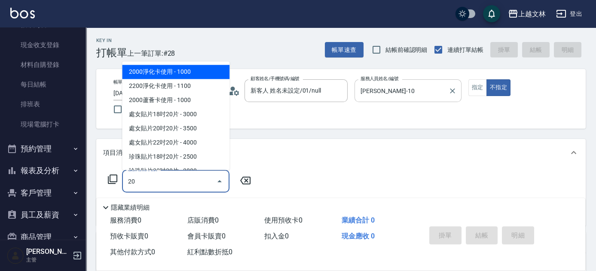
type input "204"
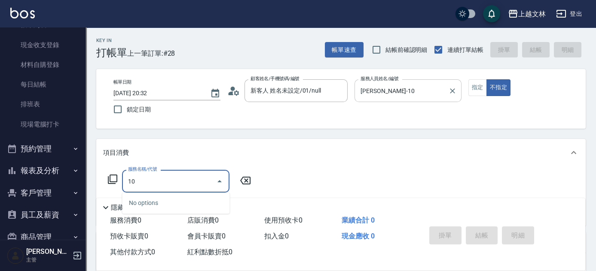
type input "1"
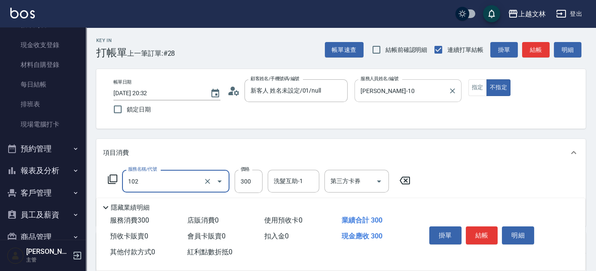
type input "精油洗髮(102)"
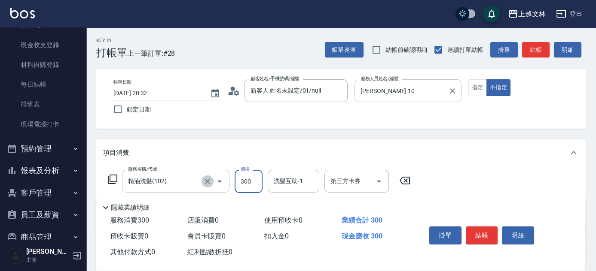
click at [205, 180] on icon "Clear" at bounding box center [207, 181] width 9 height 9
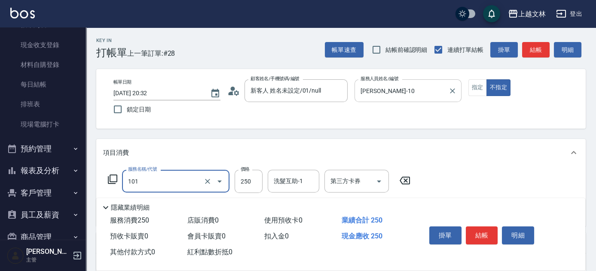
type input "洗髮(101)"
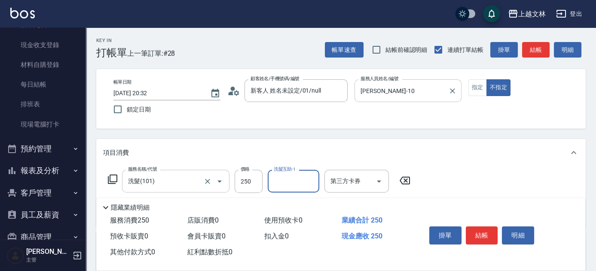
type input "2"
type input "小E-37"
click at [494, 230] on button "結帳" at bounding box center [481, 236] width 32 height 18
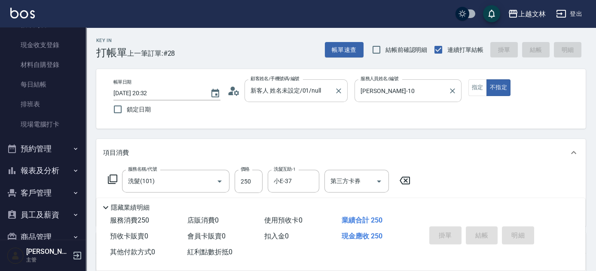
type input "2025/09/16 20:38"
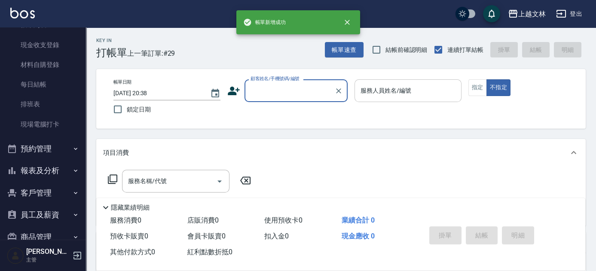
click at [258, 92] on input "顧客姓名/手機號碼/編號" at bounding box center [289, 90] width 82 height 15
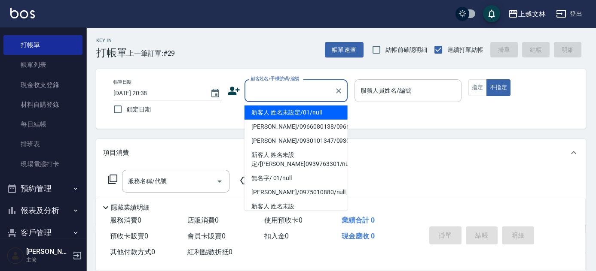
scroll to position [42, 0]
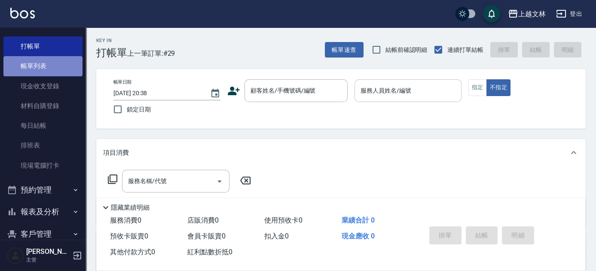
click at [43, 64] on link "帳單列表" at bounding box center [42, 66] width 79 height 20
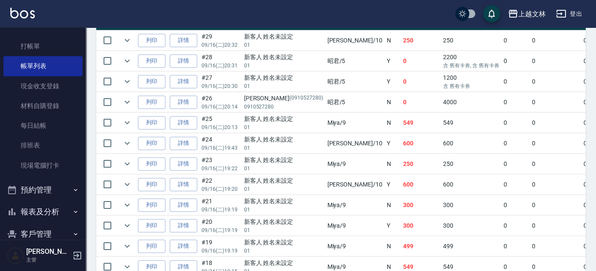
scroll to position [235, 0]
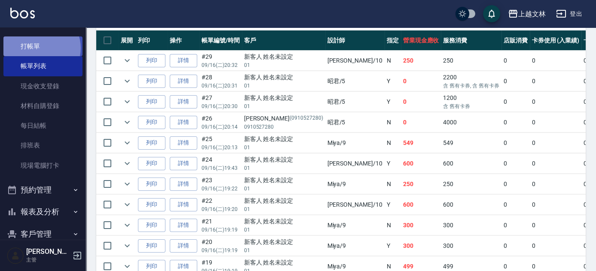
click at [40, 48] on link "打帳單" at bounding box center [42, 46] width 79 height 20
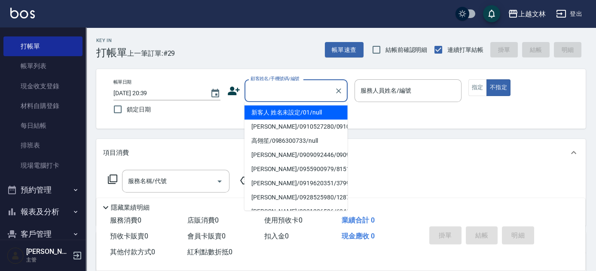
click at [295, 90] on input "顧客姓名/手機號碼/編號" at bounding box center [289, 90] width 82 height 15
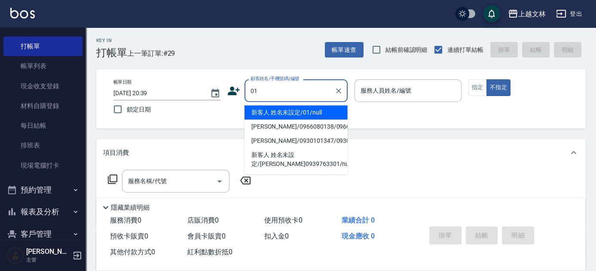
type input "新客人 姓名未設定/01/null"
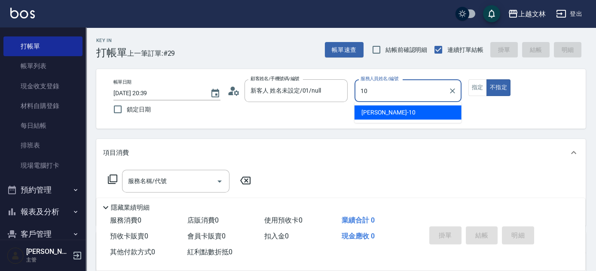
type input "[PERSON_NAME]-10"
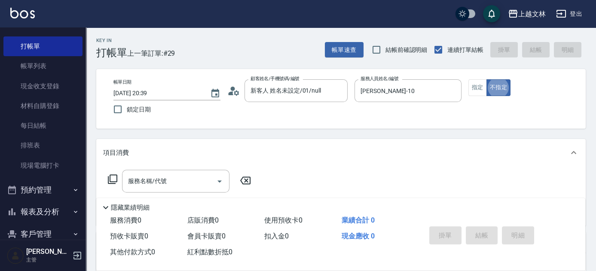
type button "false"
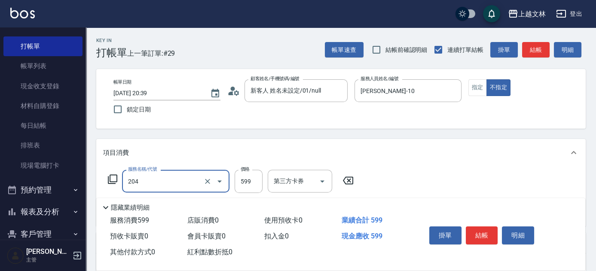
type input "A級洗+剪(204)"
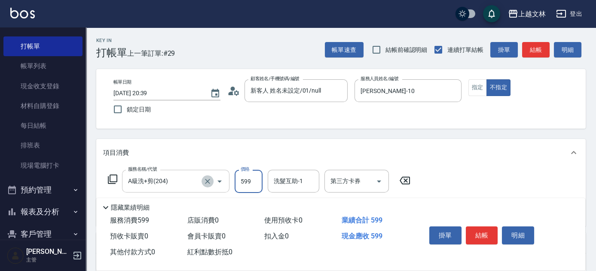
click at [207, 180] on icon "Clear" at bounding box center [207, 181] width 9 height 9
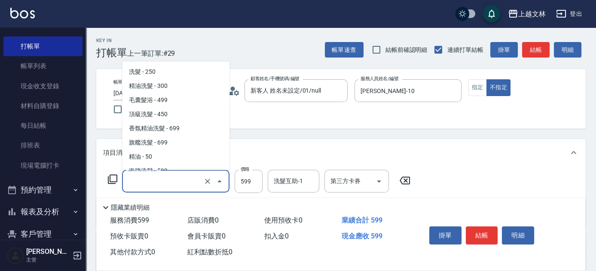
click at [185, 180] on input "服務名稱/代號" at bounding box center [164, 181] width 76 height 15
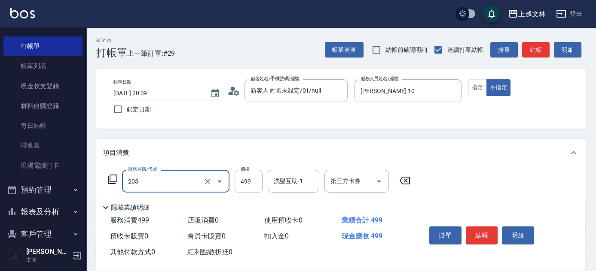
type input "B級洗+剪(203)"
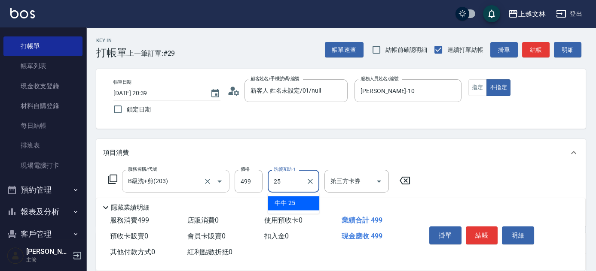
type input "牛牛-25"
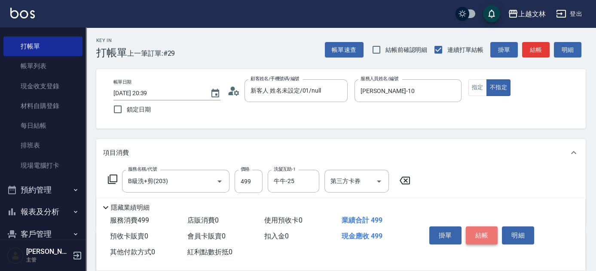
click at [484, 232] on button "結帳" at bounding box center [481, 236] width 32 height 18
